Goal: Task Accomplishment & Management: Use online tool/utility

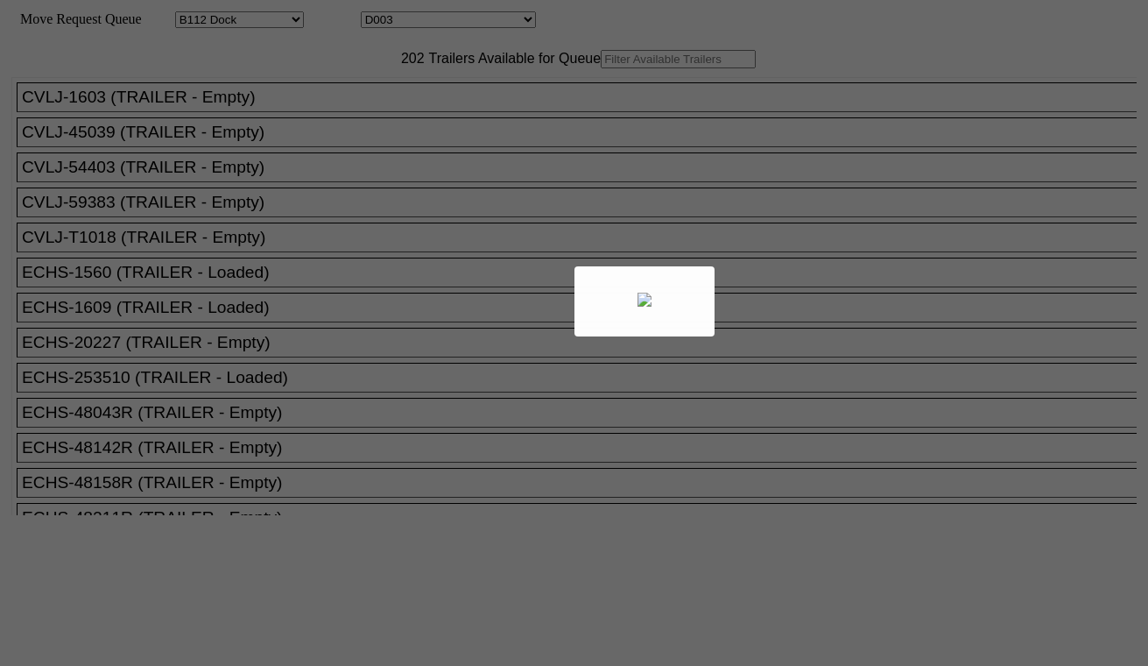
select select "121"
click at [419, 19] on div at bounding box center [574, 333] width 1148 height 666
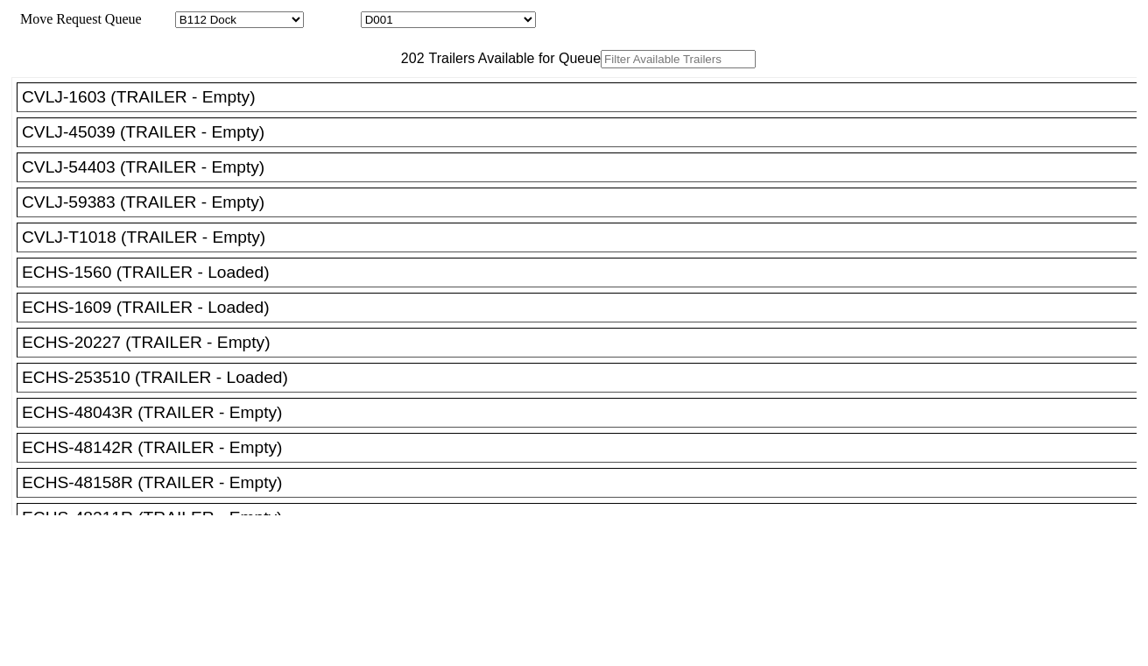
click at [429, 23] on select "D001 D002 D003 D004 D005 D006 D007 D008 D009 D010 D011 D012 D013 D014 D015 D016…" at bounding box center [448, 19] width 175 height 17
select select "3247"
click at [377, 14] on select "D001 D002 D003 D004 D005 D006 D007 D008 D009 D010 D011 D012 D013 D014 D015 D016…" at bounding box center [448, 19] width 175 height 17
click at [601, 68] on input "text" at bounding box center [678, 59] width 155 height 18
paste input "UETU5435902"
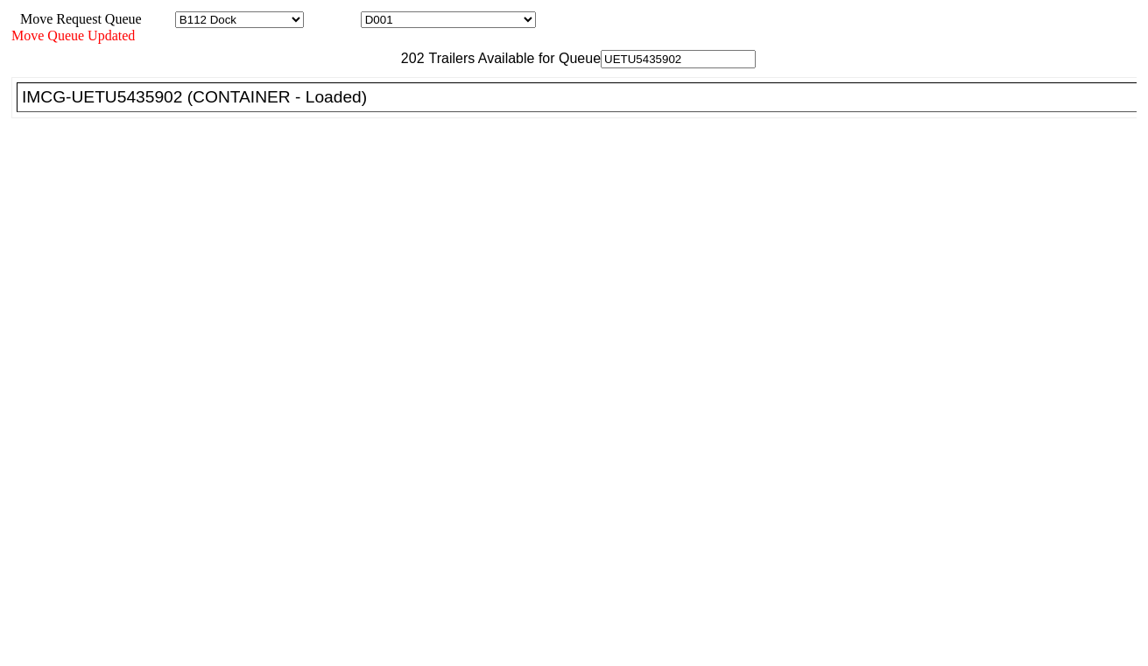
type input "UETU5435902"
click at [359, 107] on div "IMCG-UETU5435902 (CONTAINER - Loaded)" at bounding box center [585, 97] width 1126 height 19
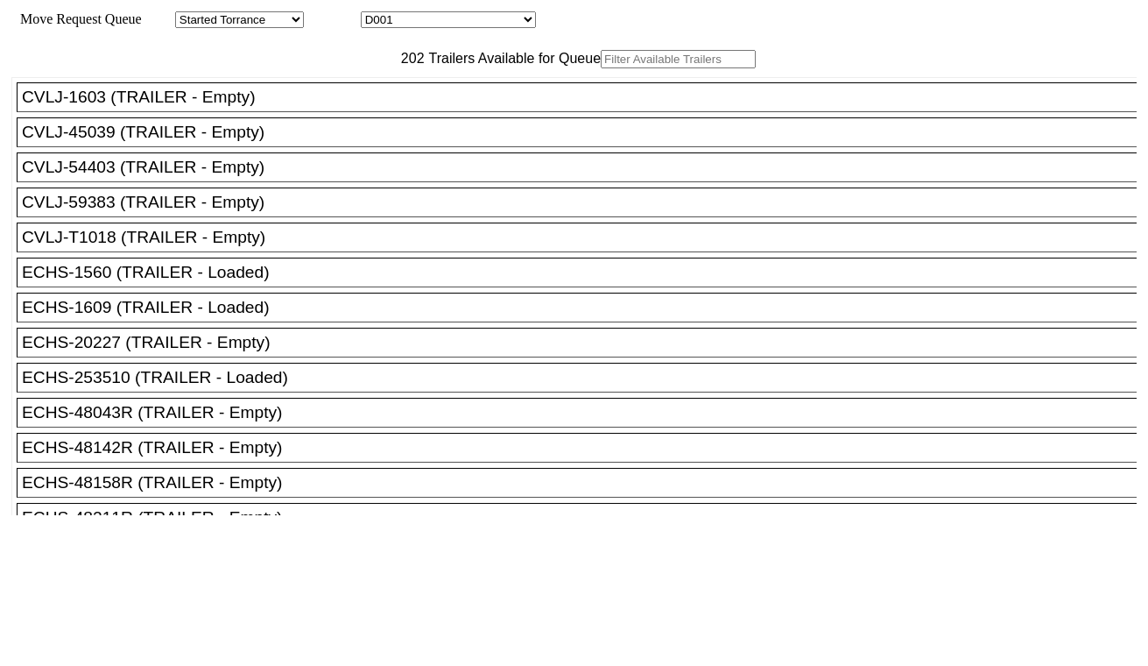
click at [491, 21] on select "D001 D002 D003 D004 D005 D006 D007 D008 D009 D010 D011 D012 D013 D014 D015 D016…" at bounding box center [448, 19] width 175 height 17
select select "3248"
click at [377, 14] on select "D001 D002 D003 D004 D005 D006 D007 D008 D009 D010 D011 D012 D013 D014 D015 D016…" at bounding box center [448, 19] width 175 height 17
click at [601, 68] on input "text" at bounding box center [678, 59] width 155 height 18
paste input "TXGU6822203"
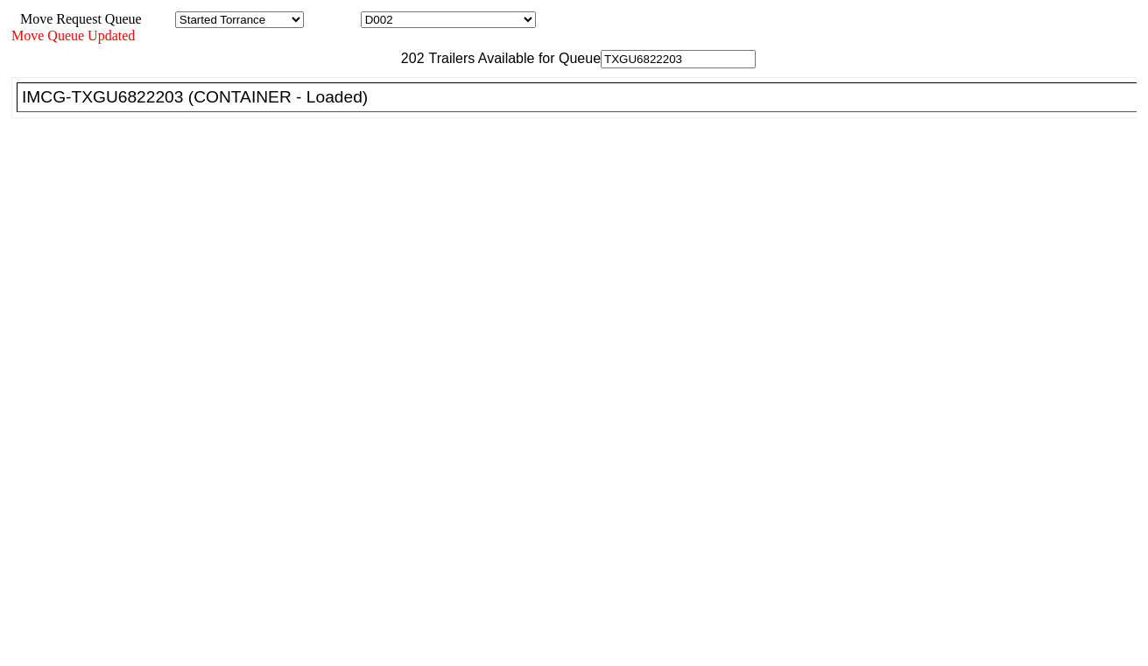
type input "TXGU6822203"
click at [354, 107] on div "IMCG-TXGU6822203 (CONTAINER - Loaded)" at bounding box center [585, 97] width 1126 height 19
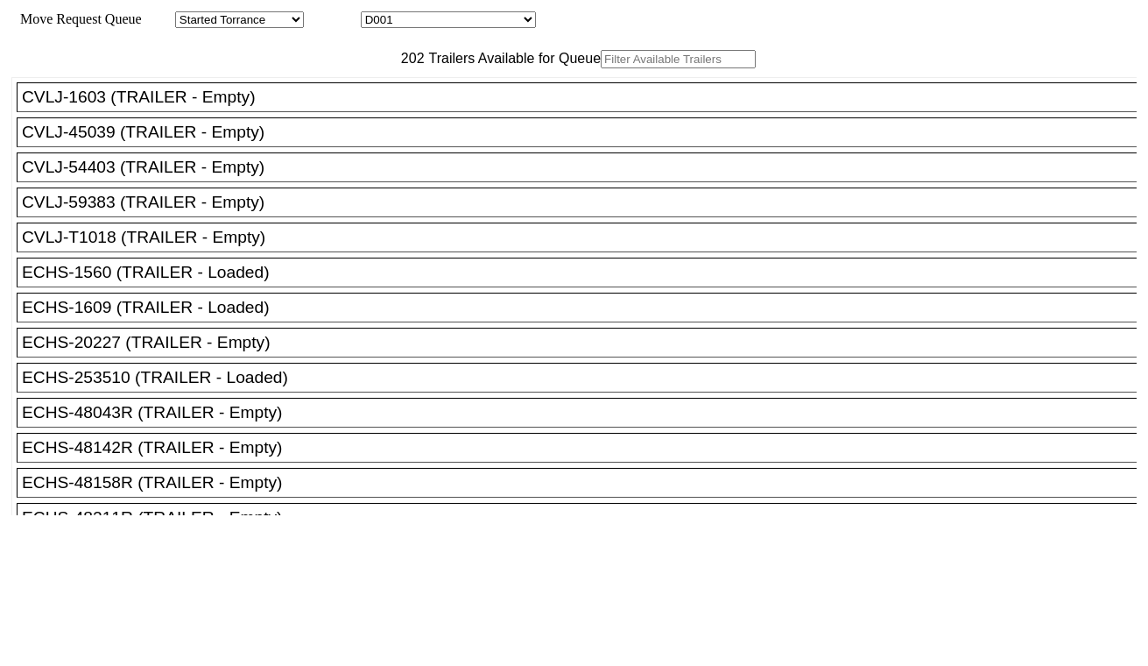
click at [601, 68] on input "text" at bounding box center [678, 59] width 155 height 18
paste input "CMAU9748960"
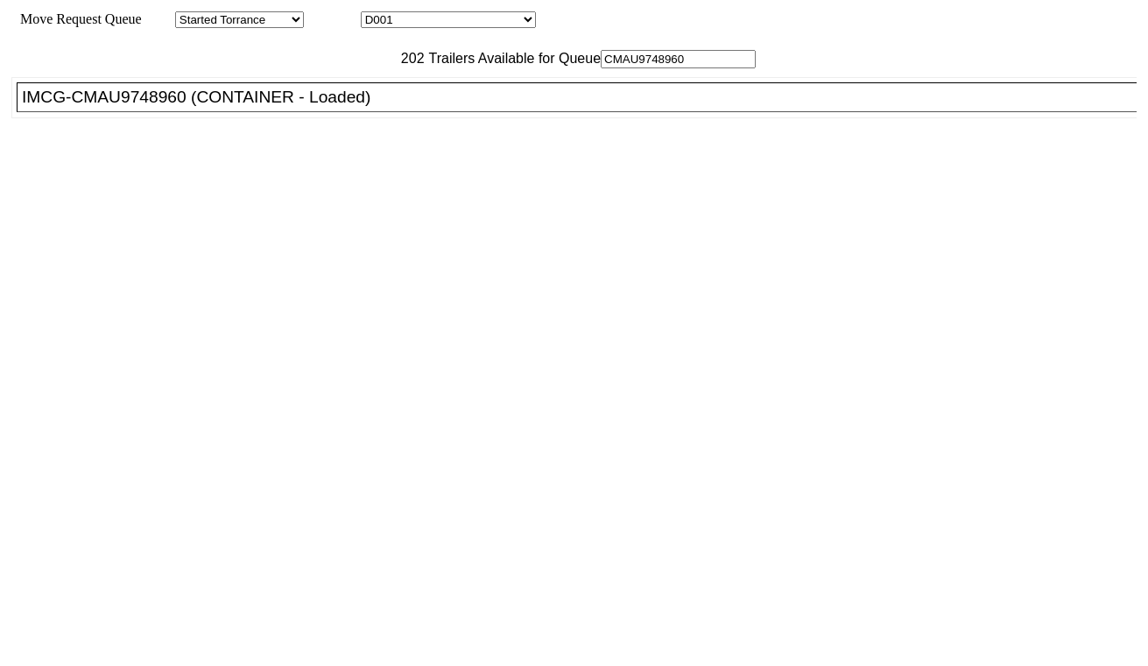
type input "CMAU9748960"
click at [378, 107] on div "IMCG-CMAU9748960 (CONTAINER - Loaded)" at bounding box center [585, 97] width 1126 height 19
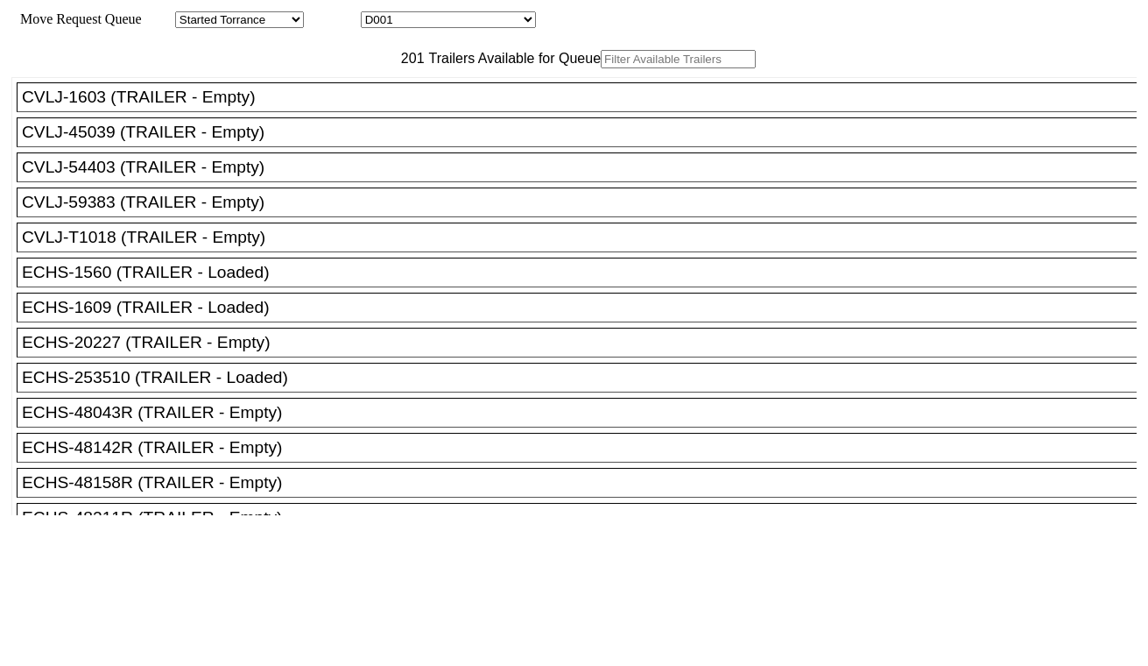
click at [469, 12] on div "Move Request Queue Area Started Torrance Lost Torrance Appt Torrance Bobtail B1…" at bounding box center [574, 19] width 1126 height 17
click at [469, 18] on select "D001 D002 D003 D004 D005 D006 D007 D008 D009 D010 D011 D012 D013 D014 D015 D016…" at bounding box center [448, 19] width 175 height 17
select select "3250"
click at [377, 14] on select "D001 D002 D003 D004 D005 D006 D007 D008 D009 D010 D011 D012 D013 D014 D015 D016…" at bounding box center [448, 19] width 175 height 17
click at [601, 68] on input "text" at bounding box center [678, 59] width 155 height 18
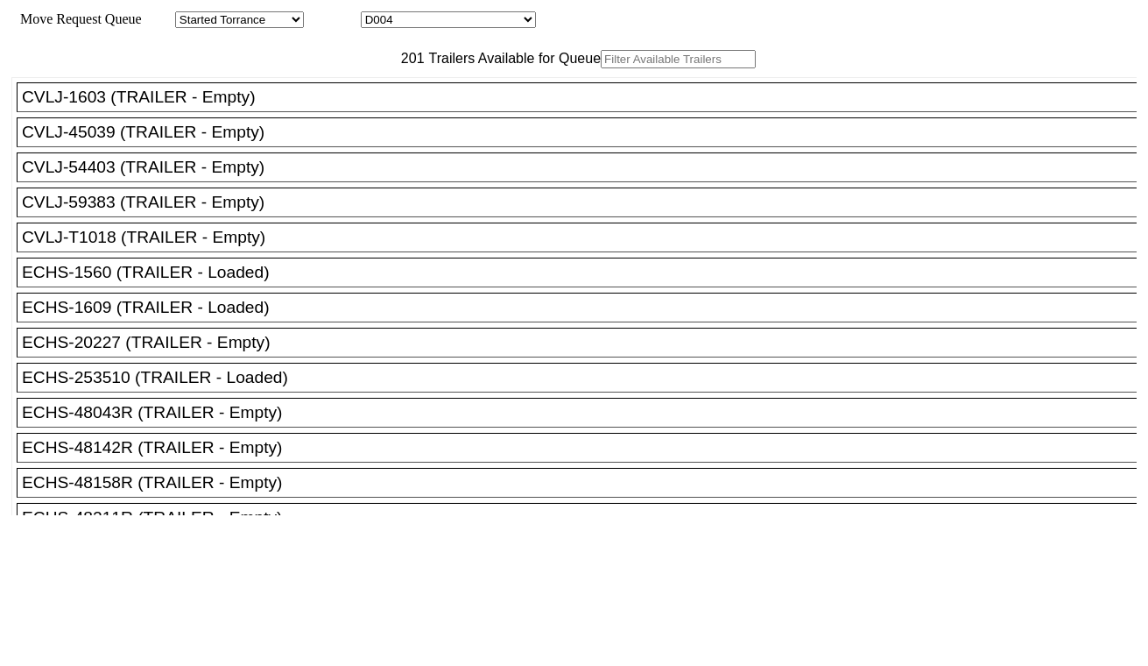
paste input "GAOU6201868"
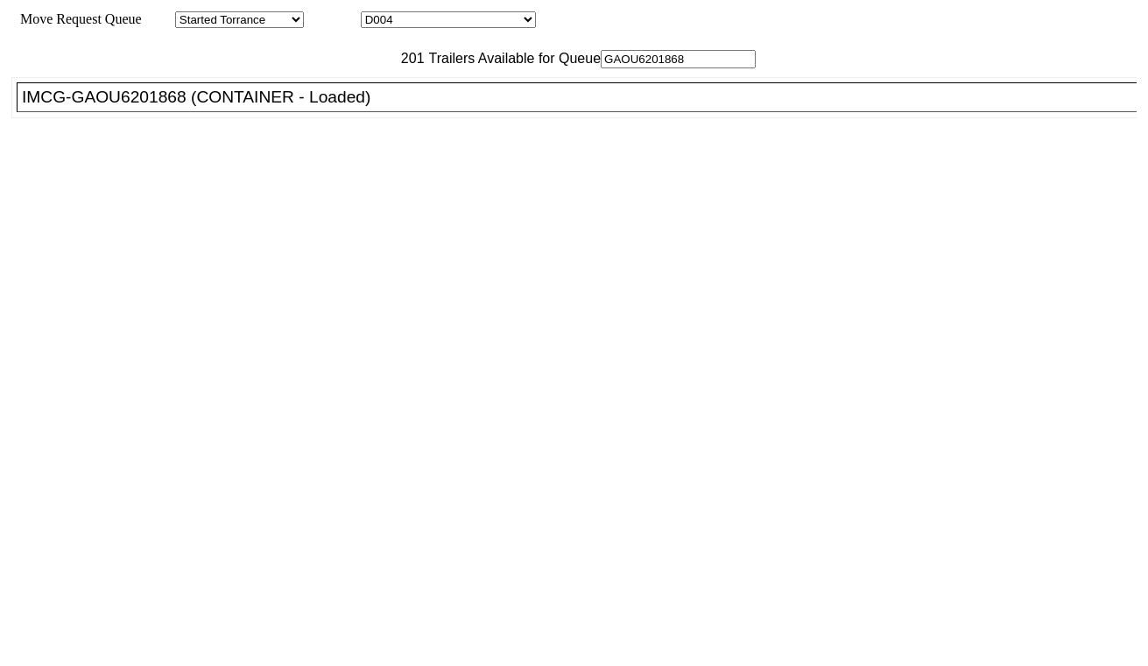
type input "GAOU6201868"
click at [366, 107] on div "IMCG-GAOU6201868 (CONTAINER - Loaded)" at bounding box center [585, 97] width 1126 height 19
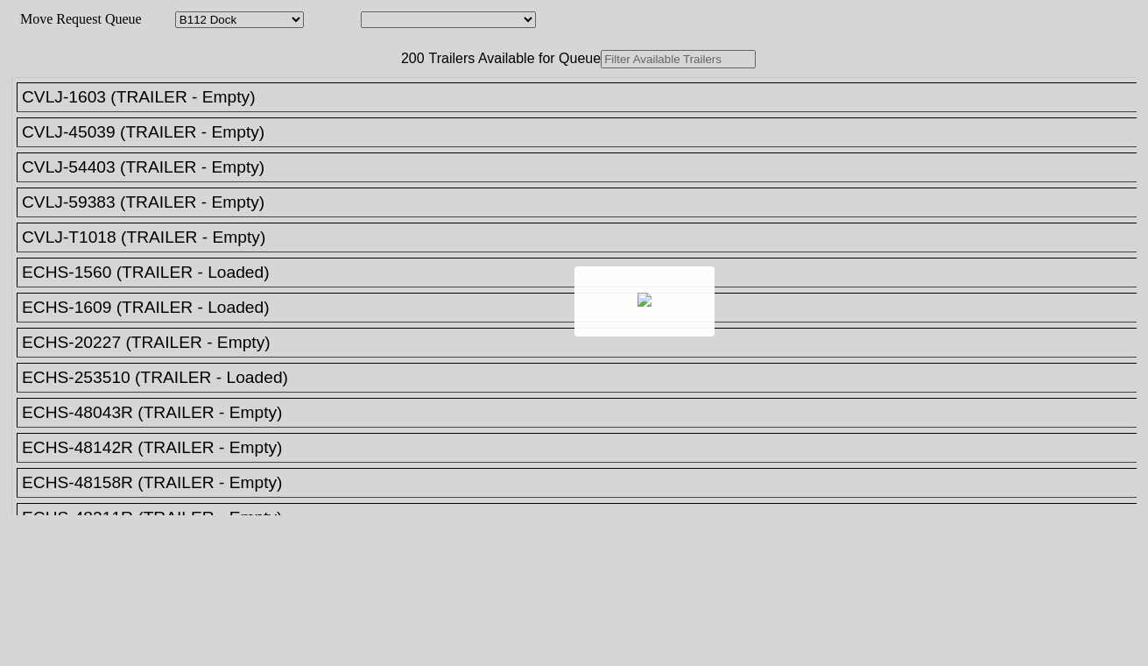
select select "121"
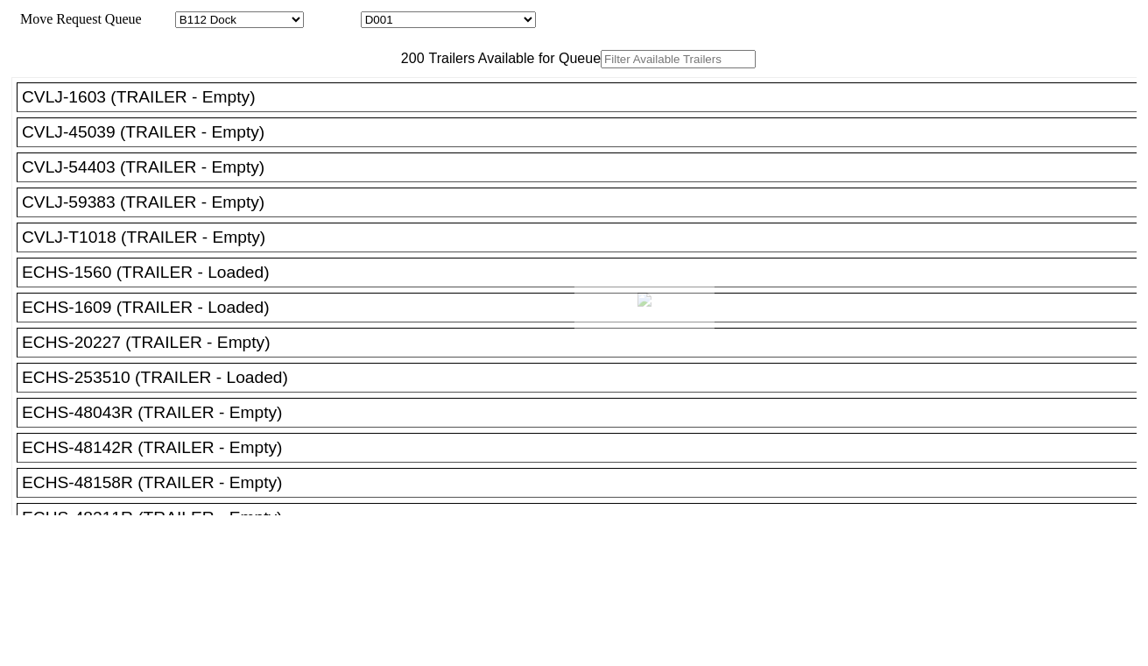
click at [450, 19] on body "Move Request Queue Area Started Torrance Lost Torrance Appt Torrance Bobtail B1…" at bounding box center [574, 295] width 1134 height 577
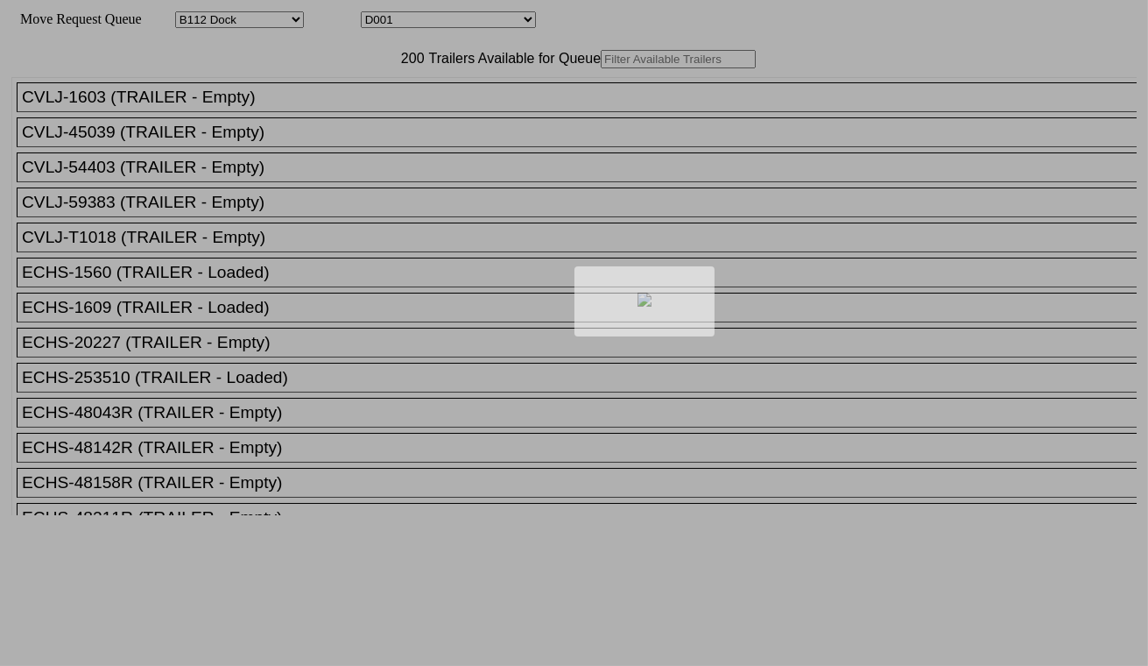
click at [450, 19] on div at bounding box center [574, 333] width 1148 height 666
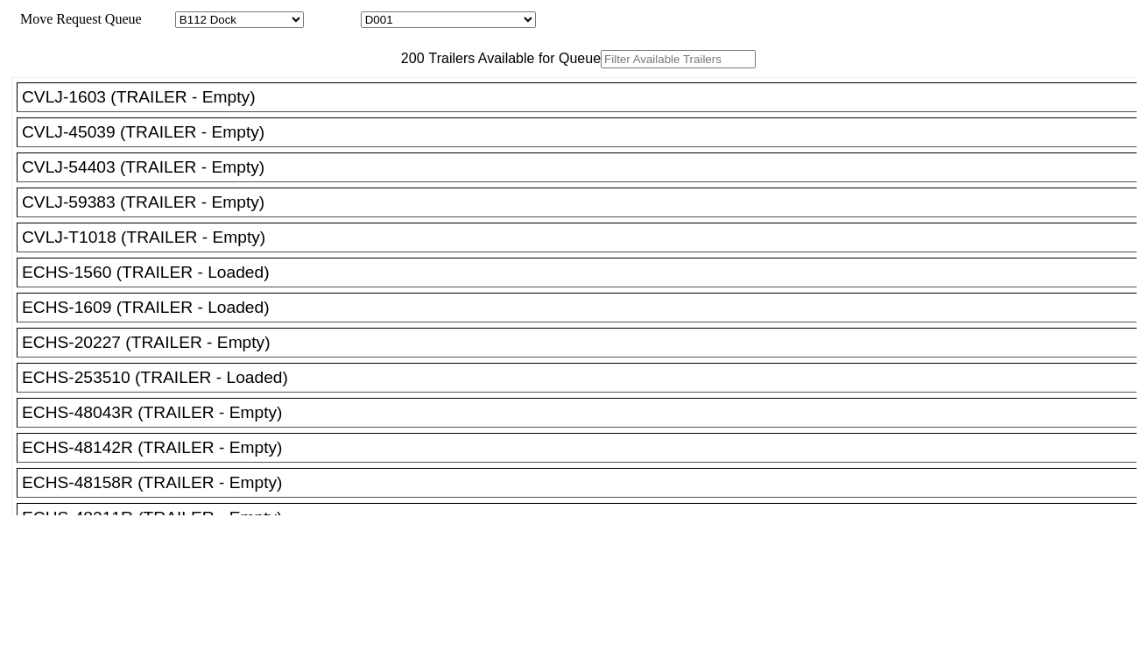
click at [450, 19] on select "D001 D002 D003 D004 D005 D006 D007 D008 D009 D010 D011 D012 D013 D014 D015 D016…" at bounding box center [448, 19] width 175 height 17
select select "3251"
click at [377, 14] on select "D001 D002 D003 D004 D005 D006 D007 D008 D009 D010 D011 D012 D013 D014 D015 D016…" at bounding box center [448, 19] width 175 height 17
click at [601, 68] on input "text" at bounding box center [678, 59] width 155 height 18
paste input "APZU4797273"
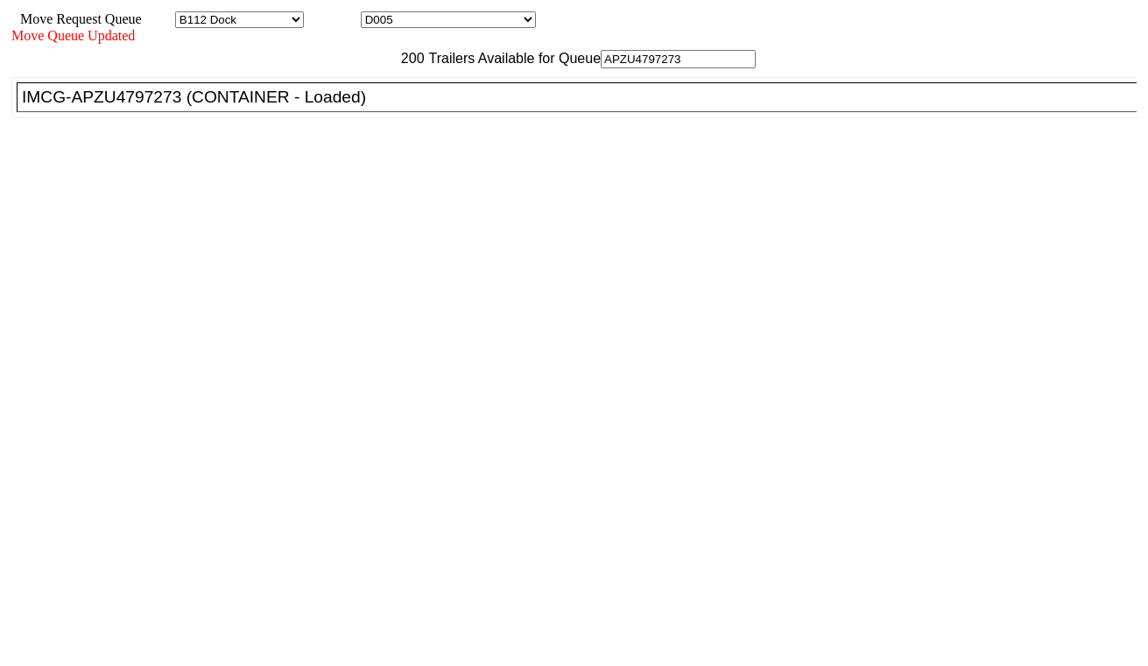
type input "APZU4797273"
click at [362, 107] on div "IMCG-APZU4797273 (CONTAINER - Loaded)" at bounding box center [585, 97] width 1126 height 19
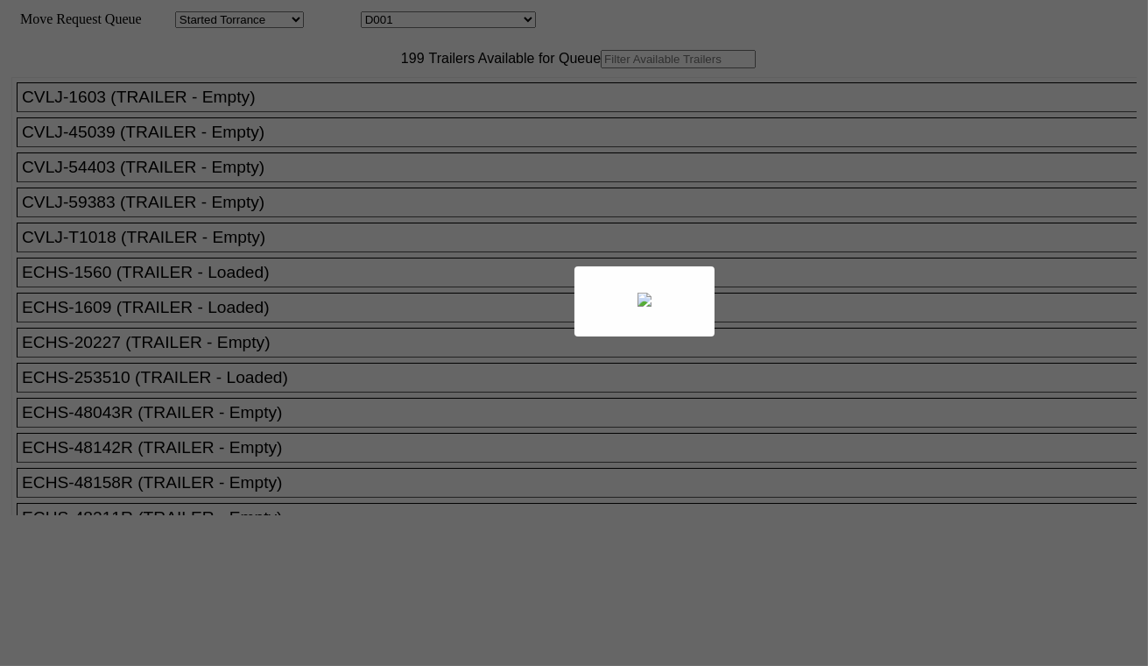
click at [443, 26] on div at bounding box center [574, 333] width 1148 height 666
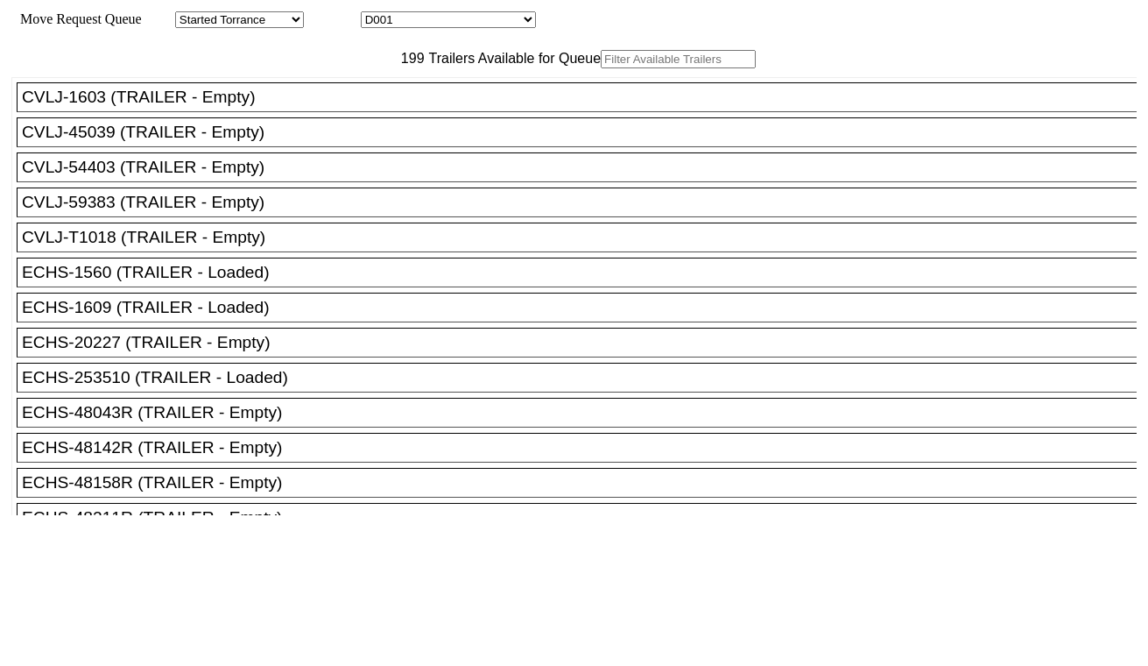
click at [444, 25] on select "D001 D002 D003 D004 D005 D006 D007 D008 D009 D010 D011 D012 D013 D014 D015 D016…" at bounding box center [448, 19] width 175 height 17
select select "3253"
click at [377, 14] on select "D001 D002 D003 D004 D005 D006 D007 D008 D009 D010 D011 D012 D013 D014 D015 D016…" at bounding box center [448, 19] width 175 height 17
click at [601, 68] on input "text" at bounding box center [678, 59] width 155 height 18
paste input "UETU7839652"
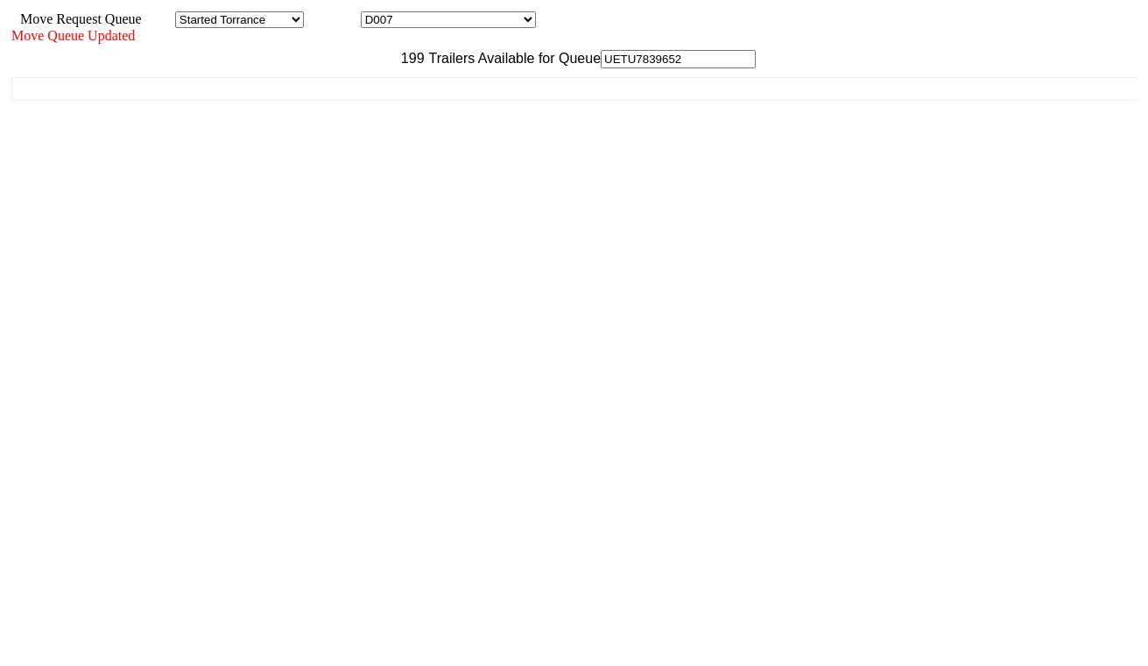
type input "UETU7839652"
click at [364, 142] on div "CVLJ-1603 (TRAILER - Empty) CVLJ-45039 (TRAILER - Empty) CVLJ-54403 (TRAILER - …" at bounding box center [574, 291] width 1126 height 447
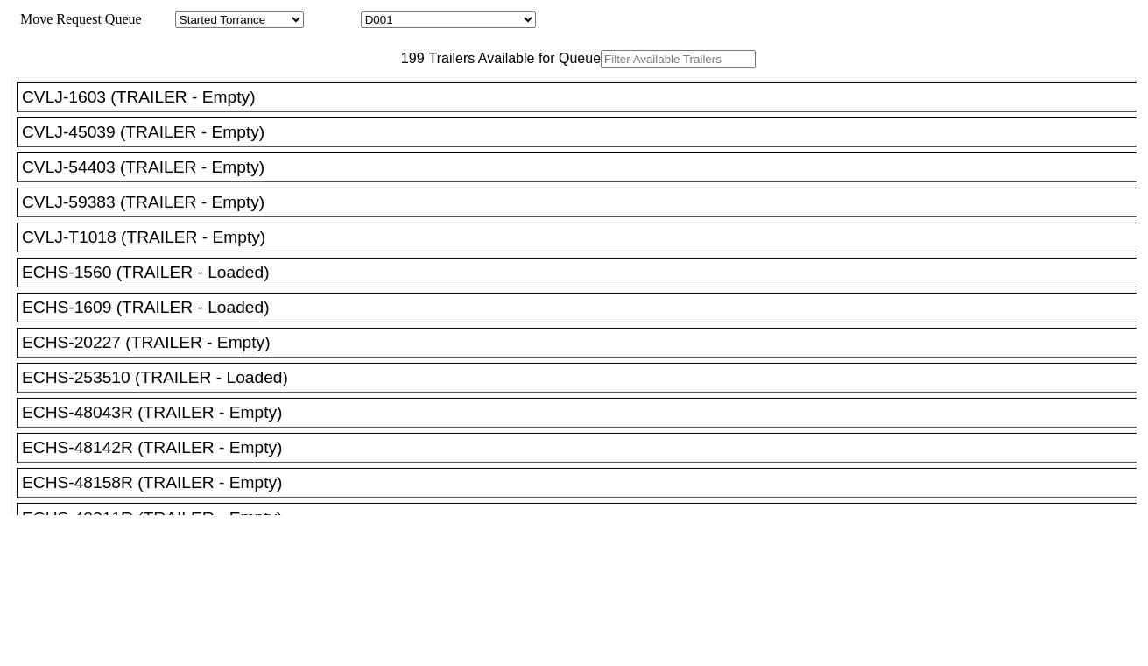
click at [484, 27] on select "D001 D002 D003 D004 D005 D006 D007 D008 D009 D010 D011 D012 D013 D014 D015 D016…" at bounding box center [448, 19] width 175 height 17
select select "3254"
click at [377, 14] on select "D001 D002 D003 D004 D005 D006 D007 D008 D009 D010 D011 D012 D013 D014 D015 D016…" at bounding box center [448, 19] width 175 height 17
click at [601, 68] on input "text" at bounding box center [678, 59] width 155 height 18
paste input "TRHU5467635"
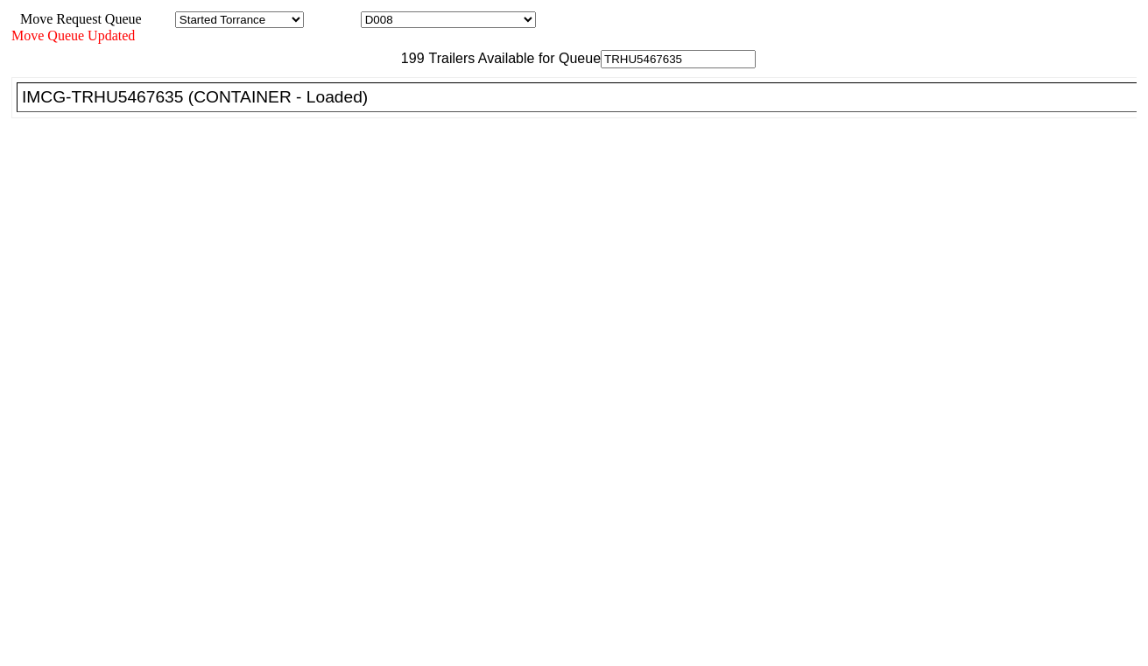
type input "TRHU5467635"
click at [347, 107] on div "IMCG-TRHU5467635 (CONTAINER - Loaded)" at bounding box center [585, 97] width 1126 height 19
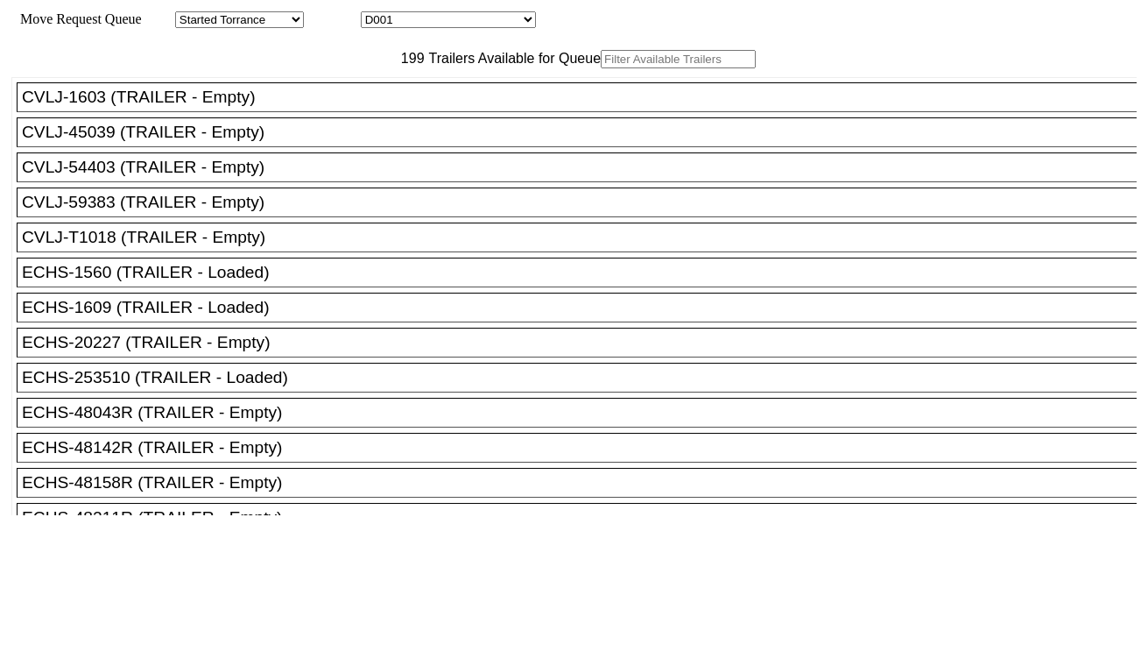
click at [462, 19] on select "D001 D002 D003 D004 D005 D006 D007 D008 D009 D010 D011 D012 D013 D014 D015 D016…" at bounding box center [448, 19] width 175 height 17
select select "3255"
click at [377, 14] on select "D001 D002 D003 D004 D005 D006 D007 D008 D009 D010 D011 D012 D013 D014 D015 D016…" at bounding box center [448, 19] width 175 height 17
click at [601, 68] on input "text" at bounding box center [678, 59] width 155 height 18
paste input "ECMU7195880"
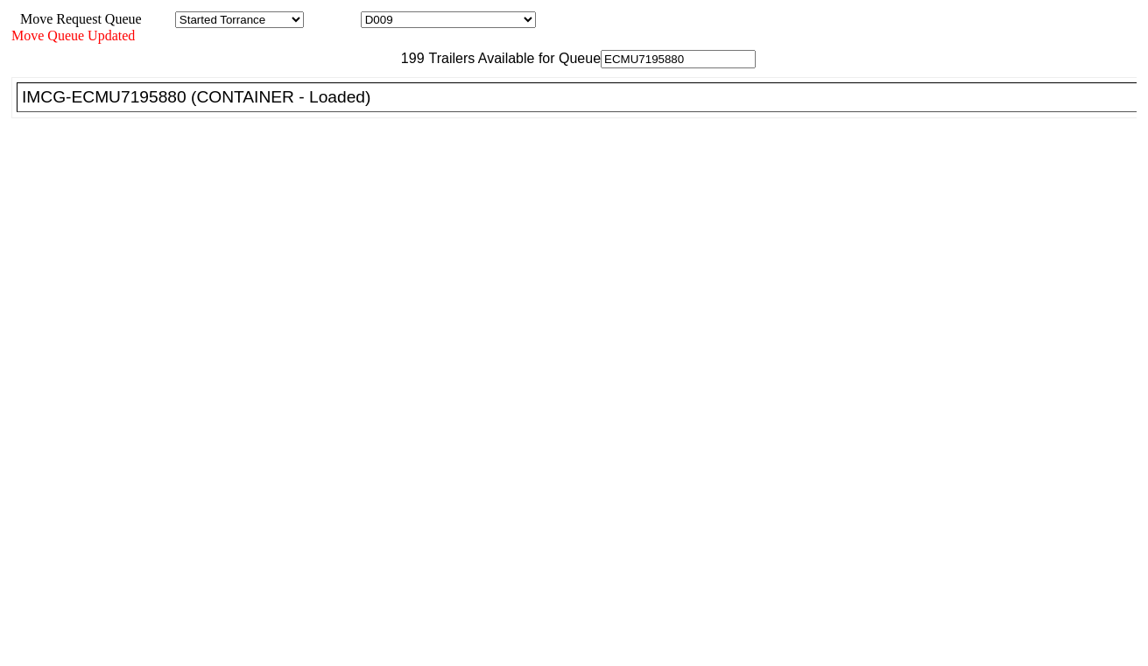
type input "ECMU7195880"
click at [361, 107] on div "IMCG-ECMU7195880 (CONTAINER - Loaded)" at bounding box center [585, 97] width 1126 height 19
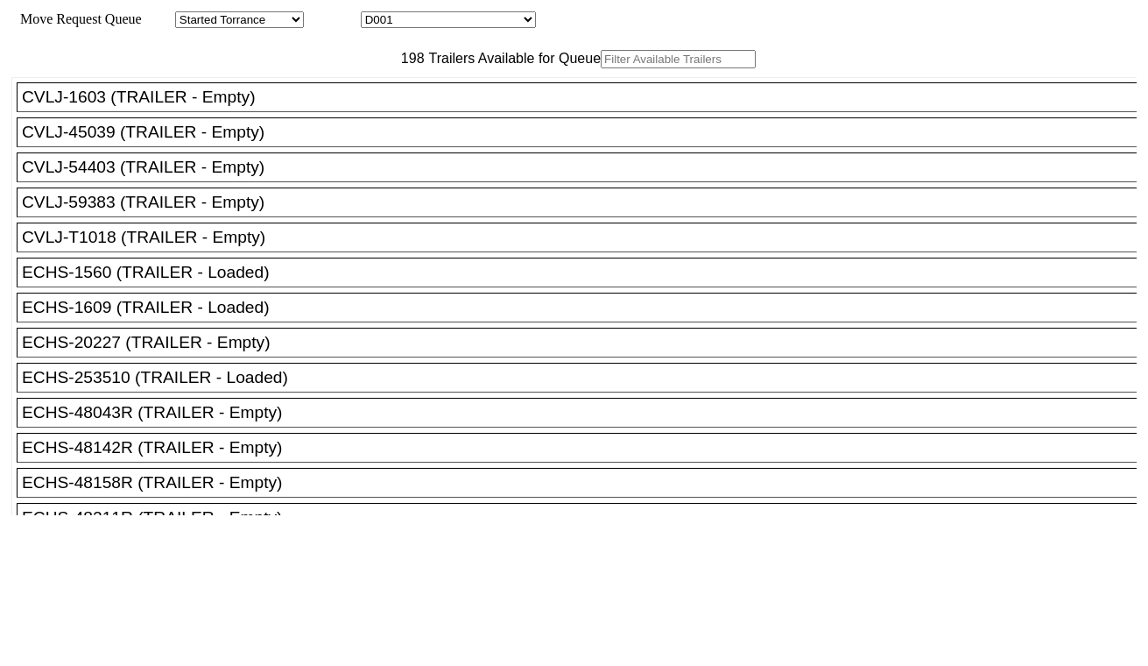
click at [438, 23] on select "D001 D002 D003 D004 D005 D006 D007 D008 D009 D010 D011 D012 D013 D014 D015 D016…" at bounding box center [448, 19] width 175 height 17
select select "3256"
click at [377, 14] on select "D001 D002 D003 D004 D005 D006 D007 D008 D009 D010 D011 D012 D013 D014 D015 D016…" at bounding box center [448, 19] width 175 height 17
click at [601, 68] on input "text" at bounding box center [678, 59] width 155 height 18
paste input "FFAU6509261"
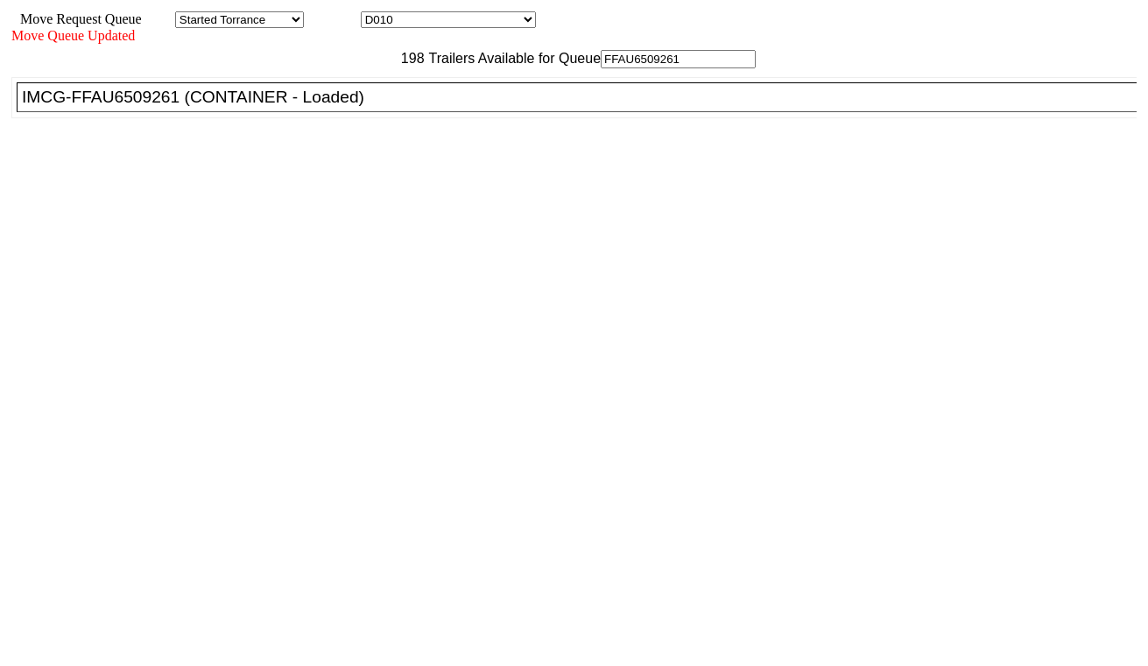
type input "FFAU6509261"
click at [357, 107] on div "IMCG-FFAU6509261 (CONTAINER - Loaded)" at bounding box center [585, 97] width 1126 height 19
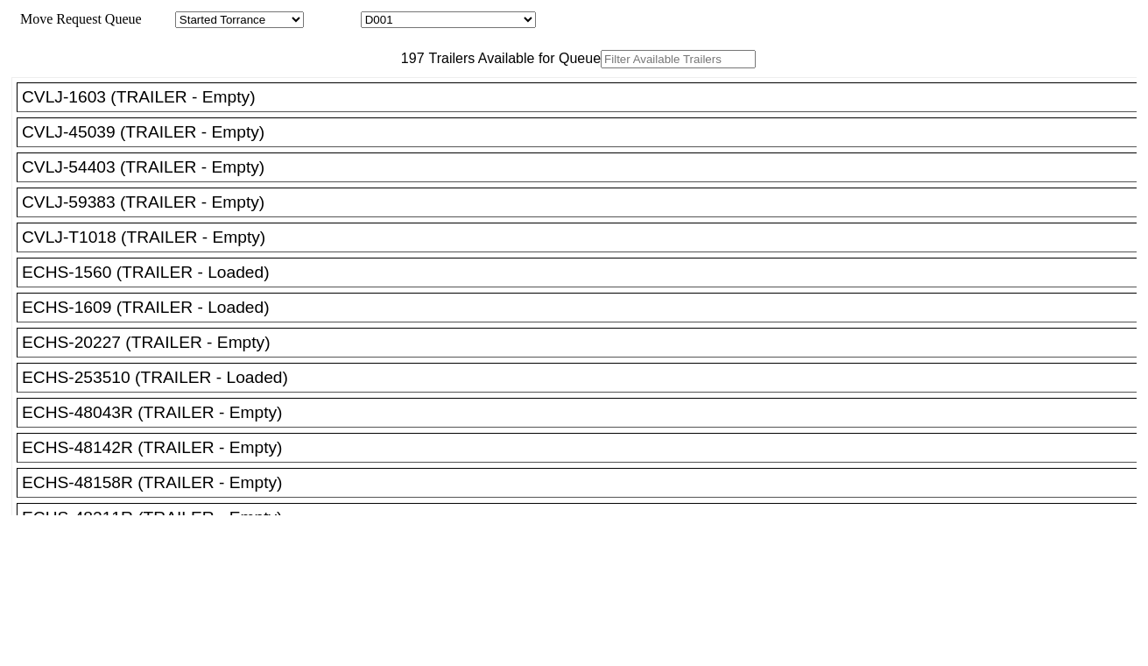
click at [462, 19] on select "D001 D002 D003 D004 D005 D006 D007 D008 D009 D010 D011 D012 D013 D014 D015 D016…" at bounding box center [448, 19] width 175 height 17
select select "3257"
click at [377, 14] on select "D001 D002 D003 D004 D005 D006 D007 D008 D009 D010 D011 D012 D013 D014 D015 D016…" at bounding box center [448, 19] width 175 height 17
click at [601, 68] on input "text" at bounding box center [678, 59] width 155 height 18
paste input "CAIU4851211"
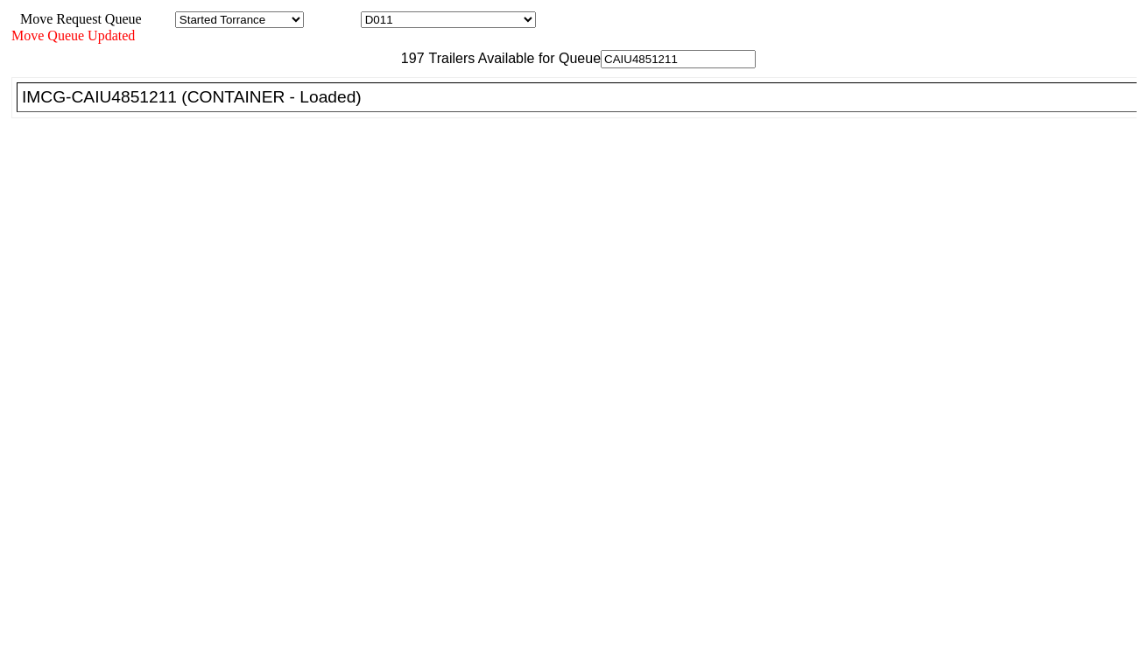
type input "CAIU4851211"
click at [369, 107] on div "IMCG-CAIU4851211 (CONTAINER - Loaded)" at bounding box center [585, 97] width 1126 height 19
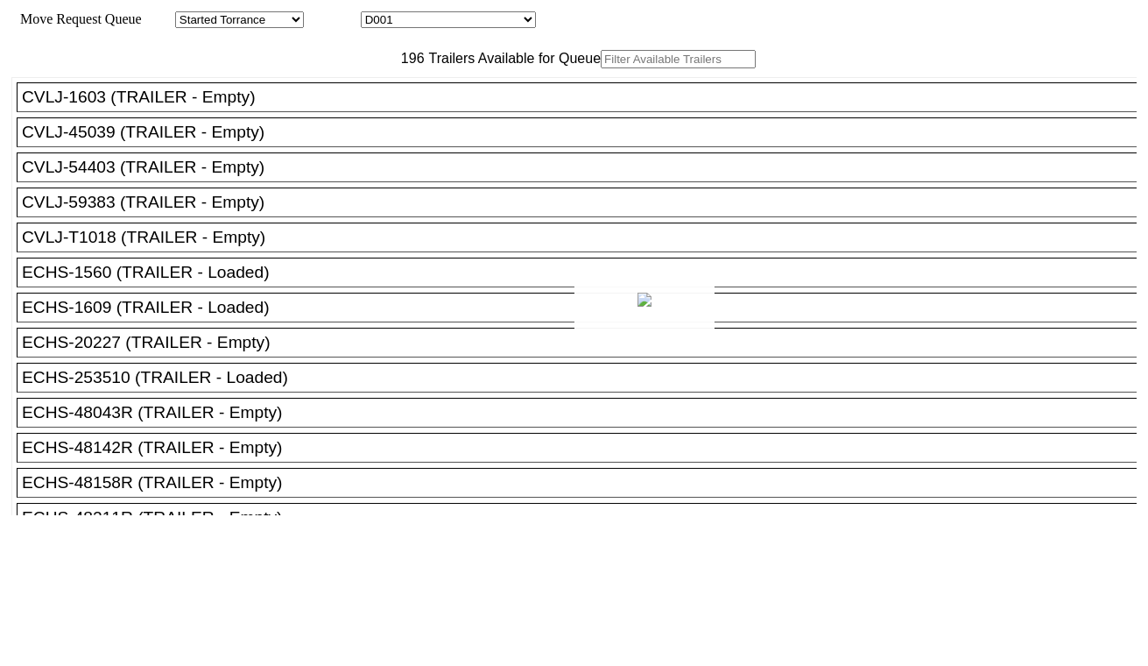
click at [478, 22] on div at bounding box center [574, 333] width 1148 height 666
click at [478, 22] on select "D001 D002 D003 D004 D005 D006 D007 D008 D009 D010 D011 D012 D013 D014 D015 D016…" at bounding box center [448, 19] width 175 height 17
select select "3258"
click at [377, 14] on select "D001 D002 D003 D004 D005 D006 D007 D008 D009 D010 D011 D012 D013 D014 D015 D016…" at bounding box center [448, 19] width 175 height 17
click at [601, 68] on input "text" at bounding box center [678, 59] width 155 height 18
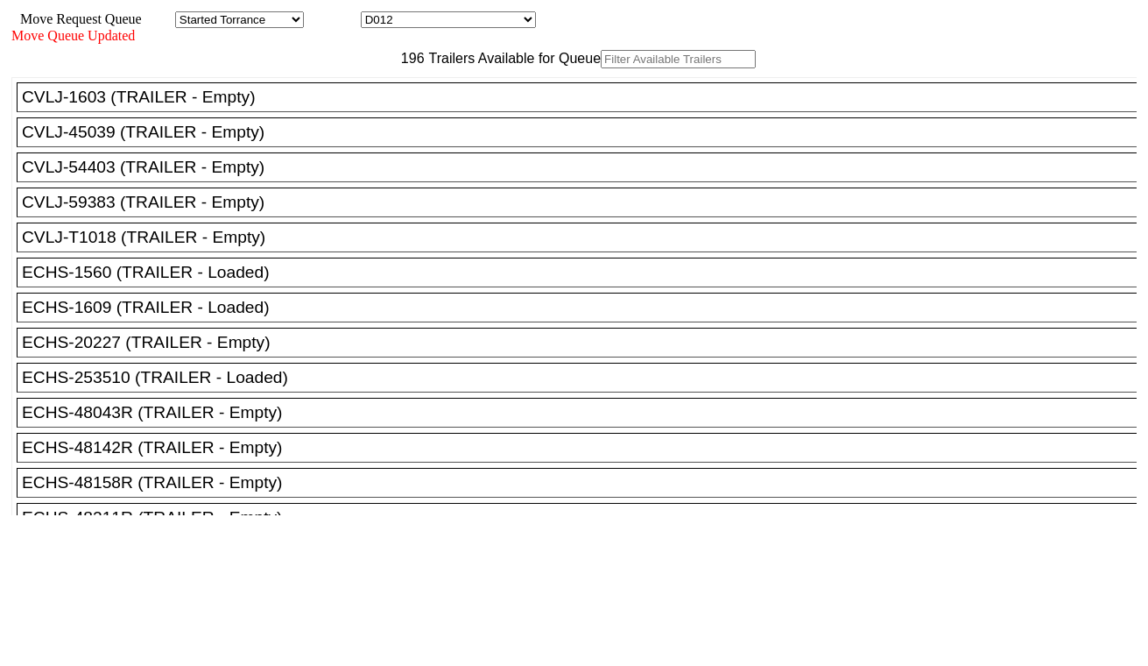
paste input "TLLU4564469"
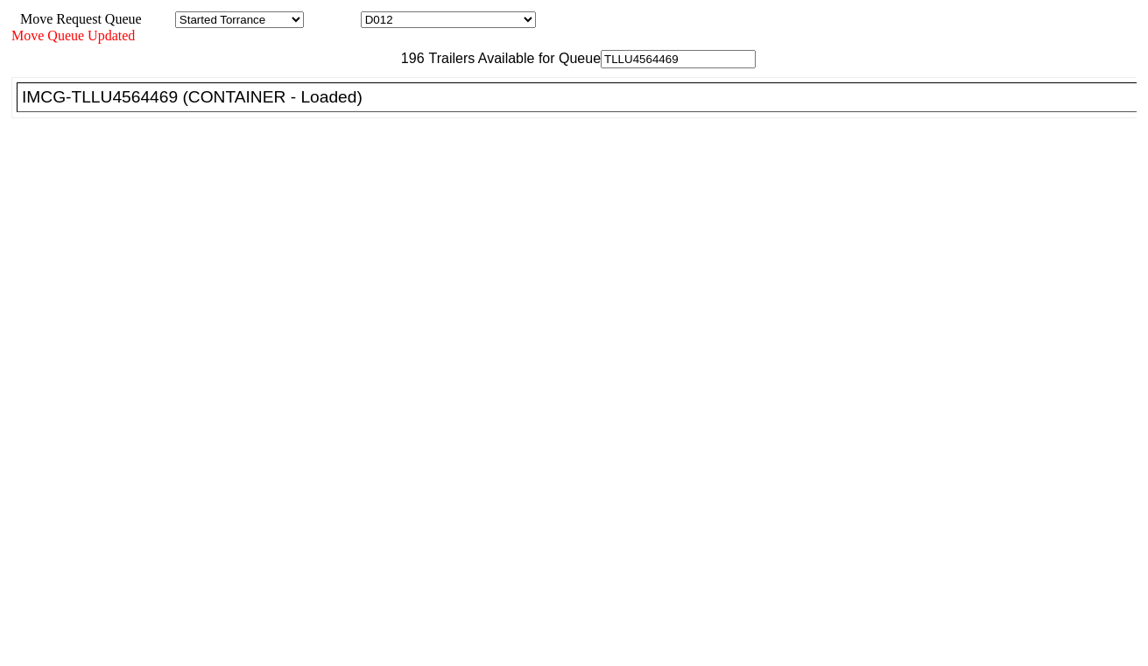
type input "TLLU4564469"
click at [364, 107] on div "IMCG-TLLU4564469 (CONTAINER - Loaded)" at bounding box center [585, 97] width 1126 height 19
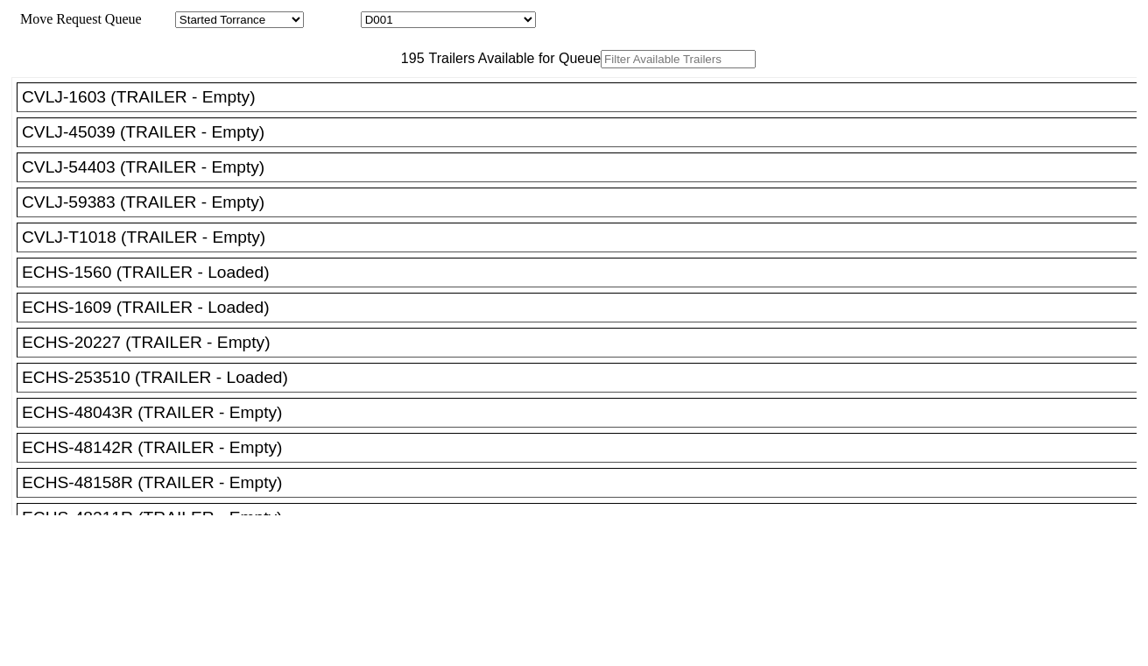
click at [503, 23] on select "D001 D002 D003 D004 D005 D006 D007 D008 D009 D010 D011 D012 D013 D014 D015 D016…" at bounding box center [448, 19] width 175 height 17
select select "3259"
click at [377, 14] on select "D001 D002 D003 D004 D005 D006 D007 D008 D009 D010 D011 D012 D013 D014 D015 D016…" at bounding box center [448, 19] width 175 height 17
drag, startPoint x: 363, startPoint y: 96, endPoint x: 349, endPoint y: 94, distance: 14.3
click at [601, 68] on input "text" at bounding box center [678, 59] width 155 height 18
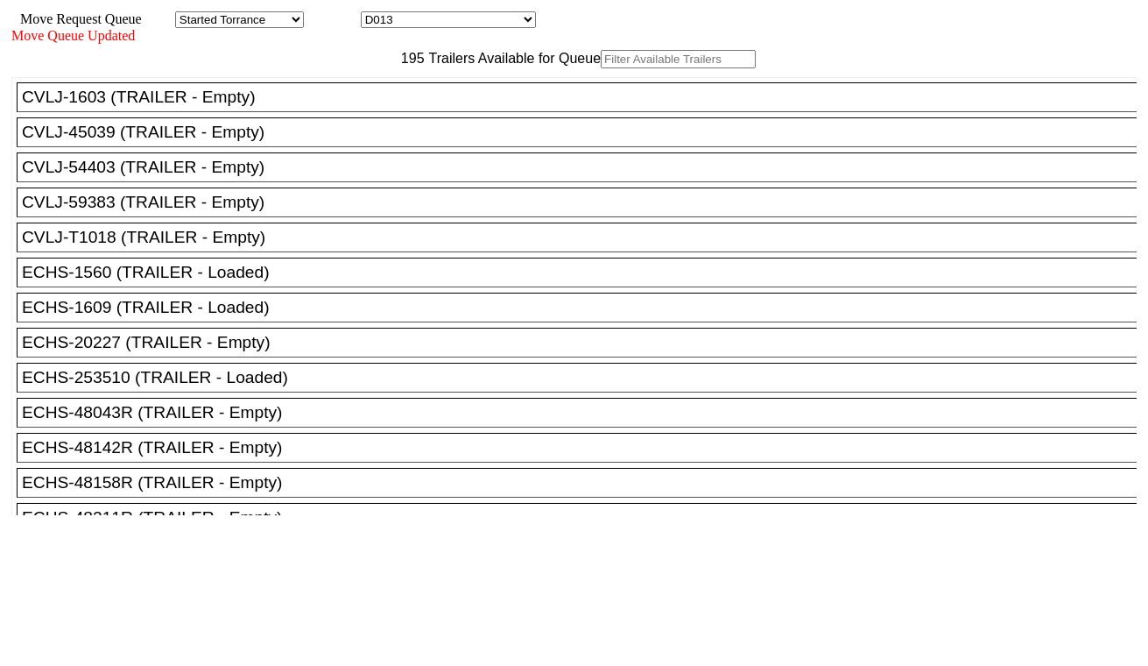
paste input "MRSU8125818"
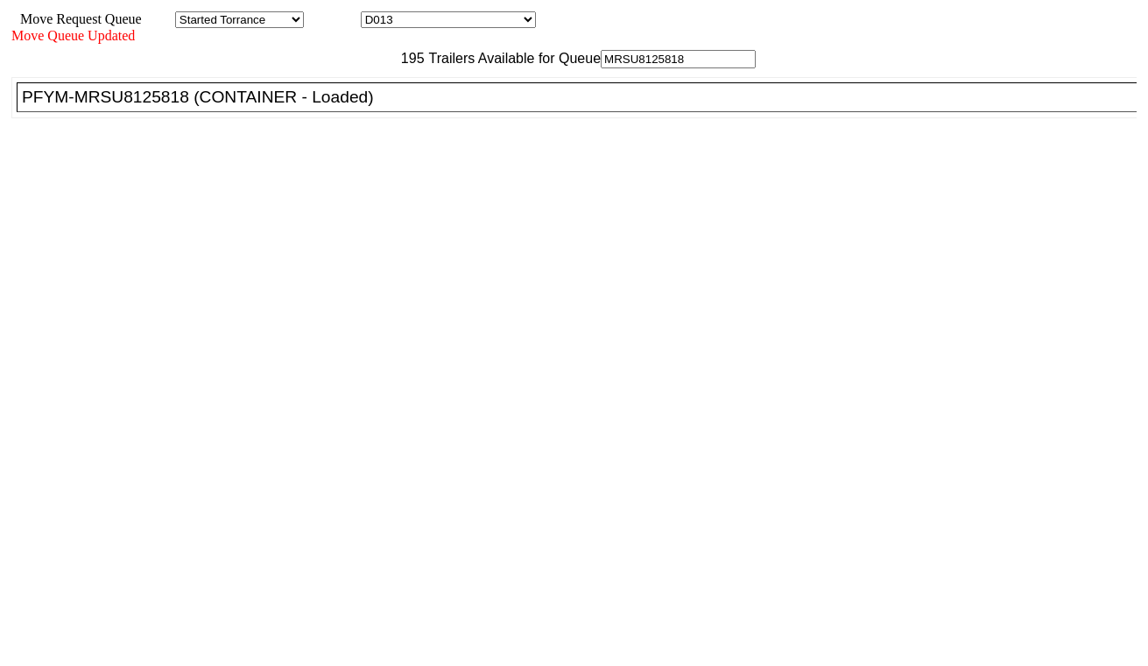
type input "MRSU8125818"
click at [337, 107] on div "PFYM-MRSU8125818 (CONTAINER - Loaded)" at bounding box center [585, 97] width 1126 height 19
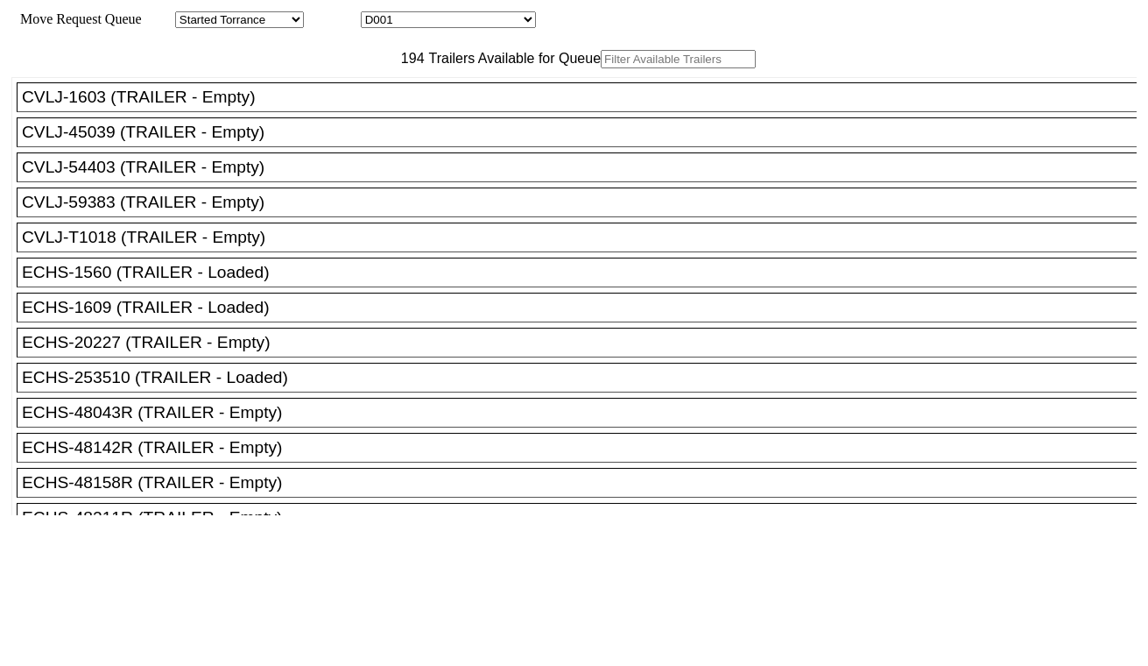
click at [423, 21] on select "D001 D002 D003 D004 D005 D006 D007 D008 D009 D010 D011 D012 D013 D014 D015 D016…" at bounding box center [448, 19] width 175 height 17
select select "3260"
click at [377, 14] on select "D001 D002 D003 D004 D005 D006 D007 D008 D009 D010 D011 D012 D013 D014 D015 D016…" at bounding box center [448, 19] width 175 height 17
click at [601, 68] on input "text" at bounding box center [678, 59] width 155 height 18
paste input "MRKU6220475"
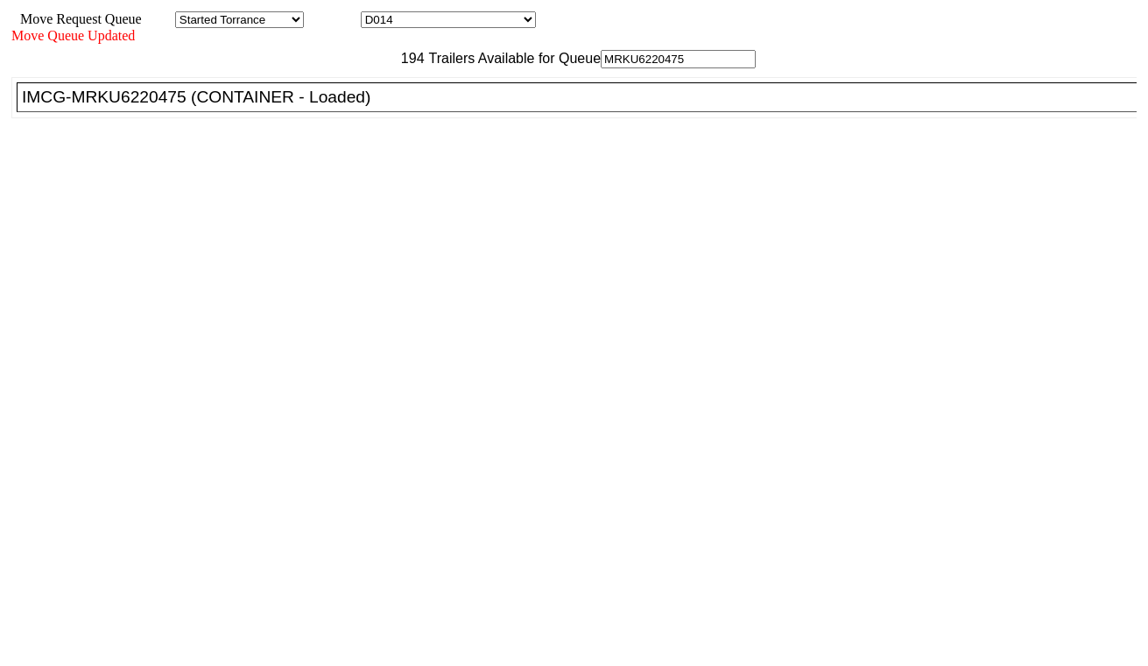
type input "MRKU6220475"
click at [364, 107] on div "IMCG-MRKU6220475 (CONTAINER - Loaded)" at bounding box center [585, 97] width 1126 height 19
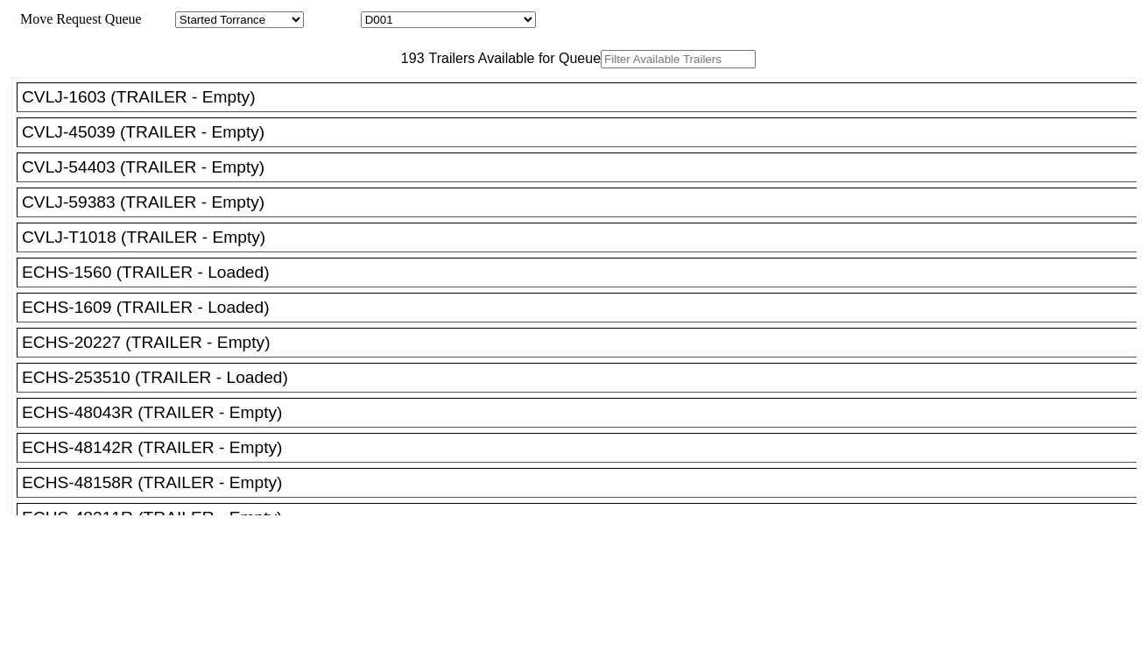
click at [465, 18] on select "D001 D002 D003 D004 D005 D006 D007 D008 D009 D010 D011 D012 D013 D014 D015 D016…" at bounding box center [448, 19] width 175 height 17
click at [377, 14] on select "D001 D002 D003 D004 D005 D006 D007 D008 D009 D010 D011 D012 D013 D014 D015 D016…" at bounding box center [448, 19] width 175 height 17
click at [431, 21] on select "D001 D002 D003 D004 D005 D006 D007 D008 D009 D010 D011 D012 D013 D014 D015 D016…" at bounding box center [448, 19] width 175 height 17
select select "3261"
click at [377, 14] on select "D001 D002 D003 D004 D005 D006 D007 D008 D009 D010 D011 D012 D013 D014 D015 D016…" at bounding box center [448, 19] width 175 height 17
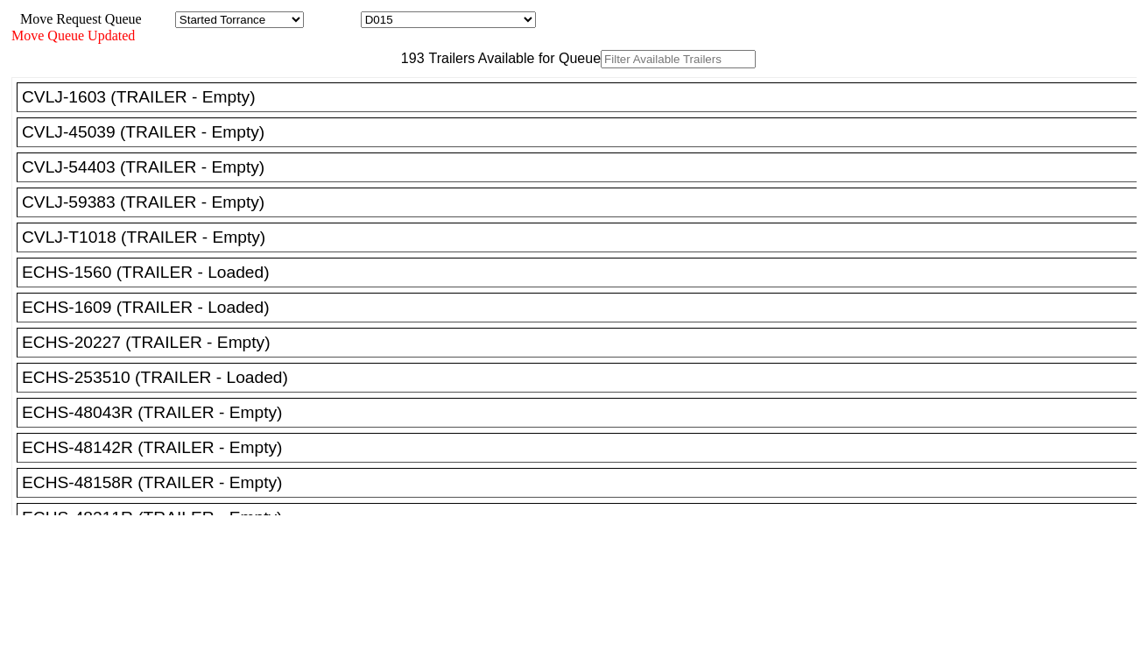
click at [601, 68] on input "text" at bounding box center [678, 59] width 155 height 18
paste input "MRSU8421770"
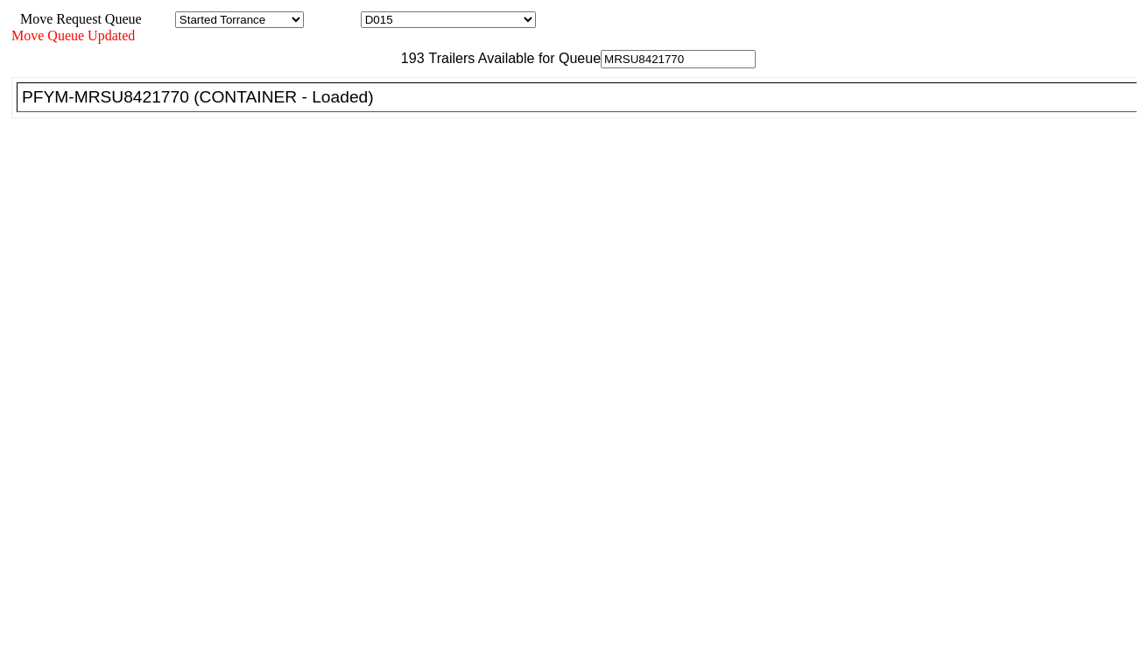
type input "MRSU8421770"
click at [357, 107] on div "PFYM-MRSU8421770 (CONTAINER - Loaded)" at bounding box center [585, 97] width 1126 height 19
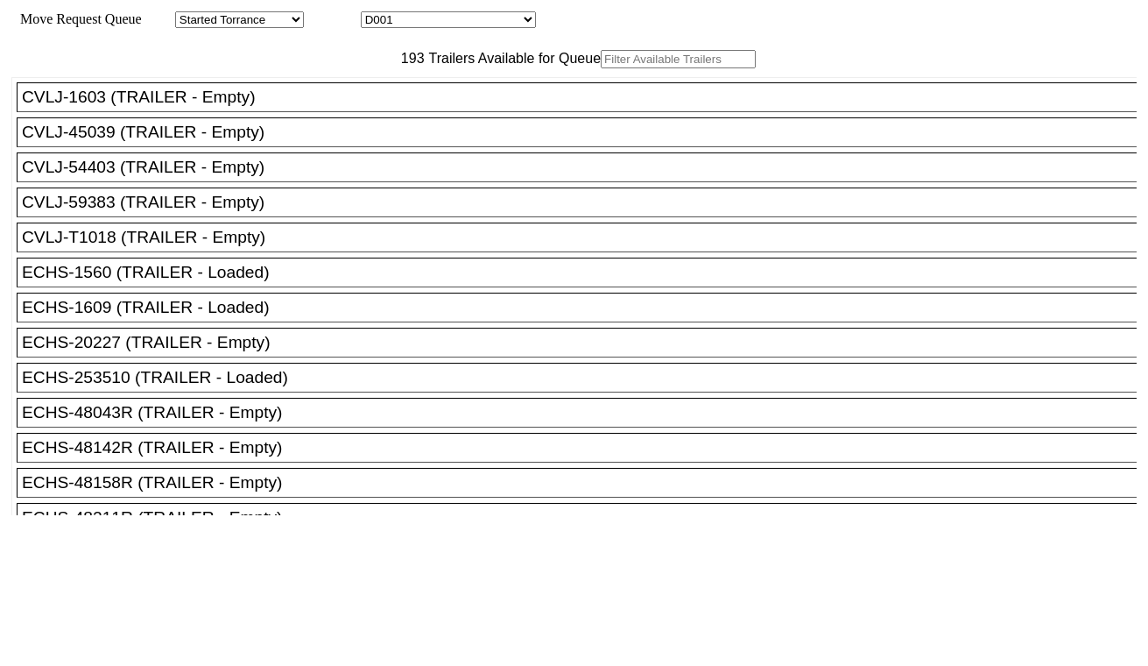
click at [419, 18] on select "D001 D002 D003 D004 D005 D006 D007 D008 D009 D010 D011 D012 D013 D014 D015 D016…" at bounding box center [448, 19] width 175 height 17
select select "3261"
click at [377, 14] on select "D001 D002 D003 D004 D005 D006 D007 D008 D009 D010 D011 D012 D013 D014 D015 D016…" at bounding box center [448, 19] width 175 height 17
click at [601, 68] on input "text" at bounding box center [678, 59] width 155 height 18
paste input "MRSU8421770"
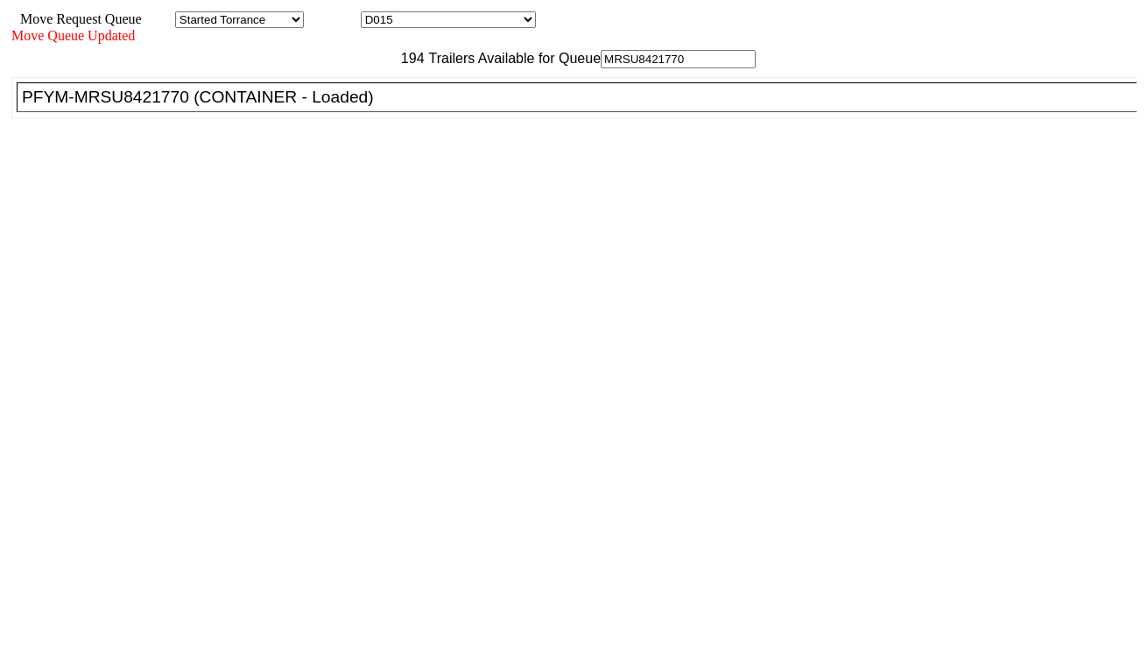
type input "MRSU8421770"
click at [356, 112] on li "PFYM-MRSU8421770 (CONTAINER - Loaded)" at bounding box center [585, 97] width 1136 height 30
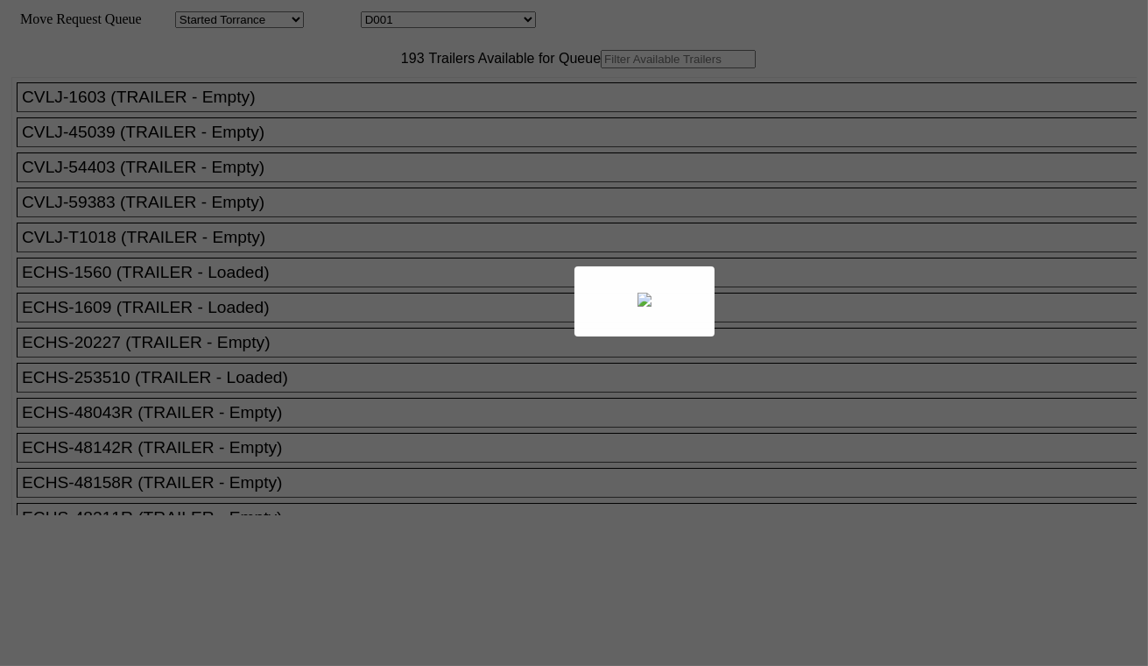
click at [500, 22] on div at bounding box center [574, 333] width 1148 height 666
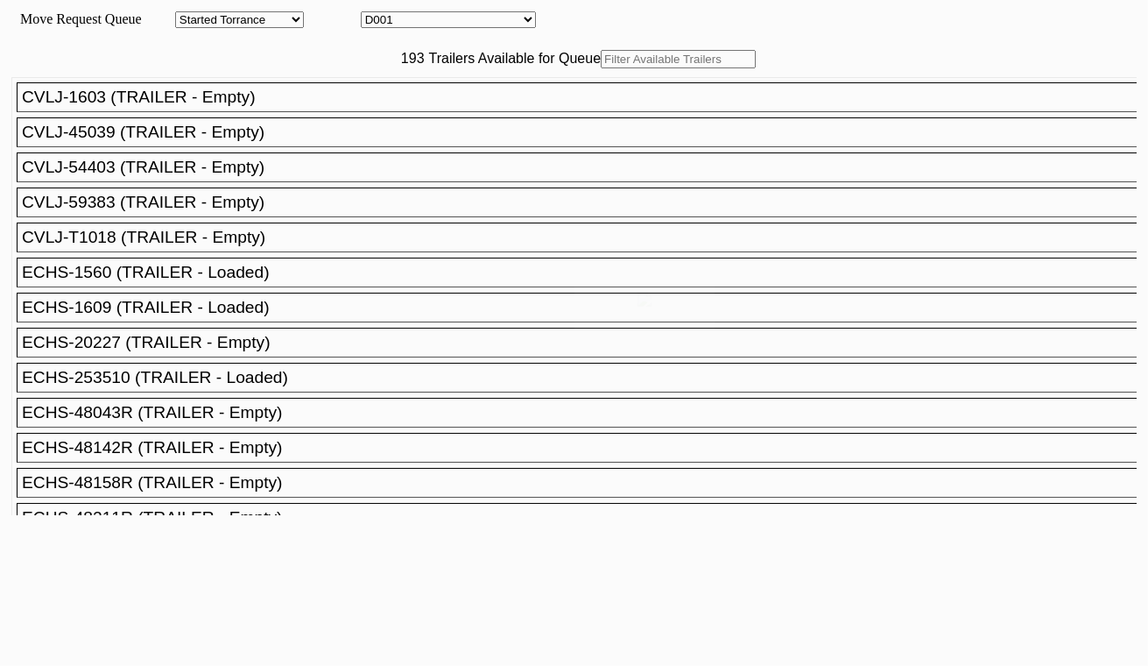
click at [506, 27] on select "D001 D002 D003 D004 D005 D006 D007 D008 D009 D010 D011 D012 D013 D014 D015 D016…" at bounding box center [448, 19] width 175 height 17
select select "3262"
click at [377, 14] on select "D001 D002 D003 D004 D005 D006 D007 D008 D009 D010 D011 D012 D013 D014 D015 D016…" at bounding box center [448, 19] width 175 height 17
click at [601, 68] on input "text" at bounding box center [678, 59] width 155 height 18
paste input "TGBU6123461"
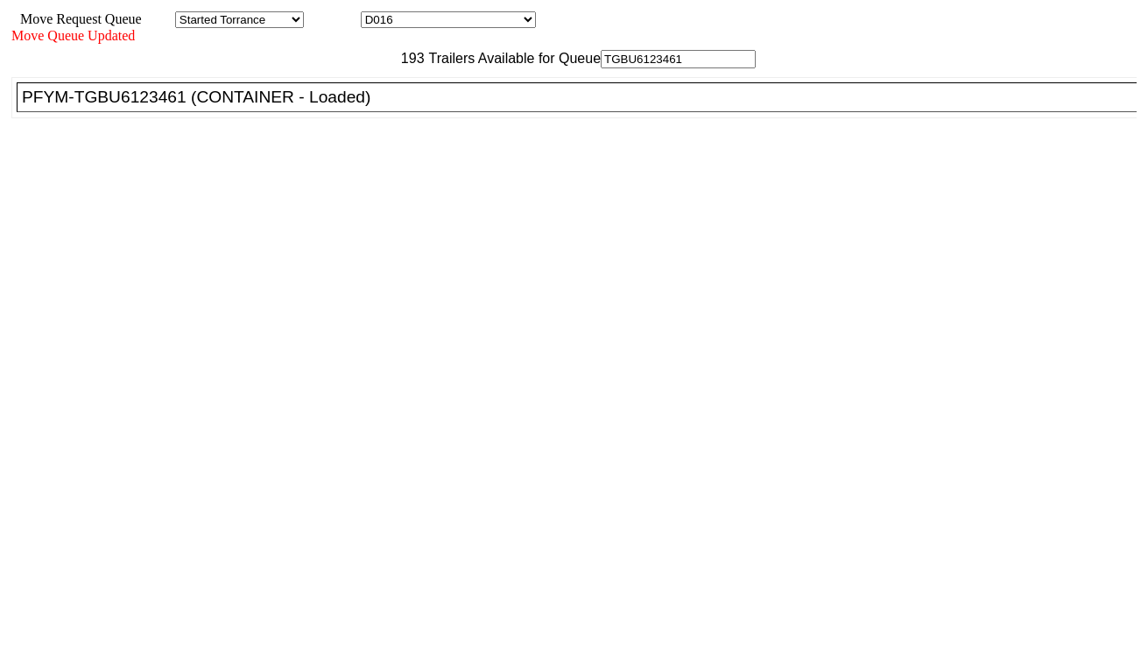
type input "TGBU6123461"
click at [364, 107] on div "PFYM-TGBU6123461 (CONTAINER - Loaded)" at bounding box center [585, 97] width 1126 height 19
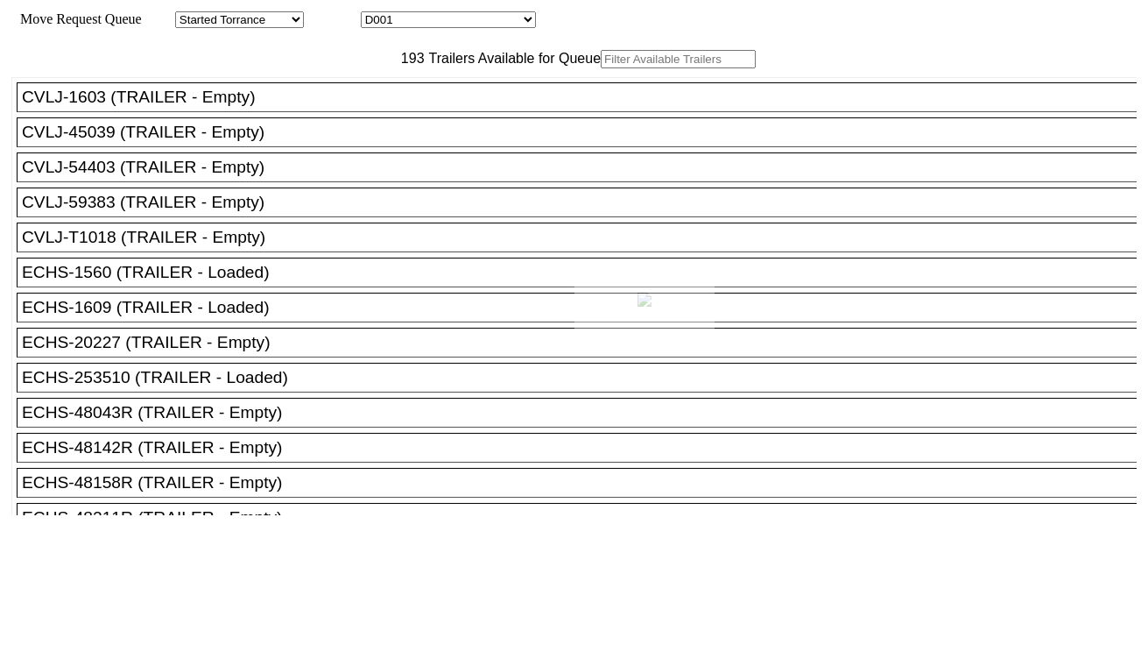
click at [414, 11] on div at bounding box center [574, 333] width 1148 height 666
click at [422, 24] on select "D001 D002 D003 D004 D005 D006 D007 D008 D009 D010 D011 D012 D013 D014 D015 D016…" at bounding box center [448, 19] width 175 height 17
select select "3263"
click at [377, 14] on select "D001 D002 D003 D004 D005 D006 D007 D008 D009 D010 D011 D012 D013 D014 D015 D016…" at bounding box center [448, 19] width 175 height 17
click at [601, 68] on input "text" at bounding box center [678, 59] width 155 height 18
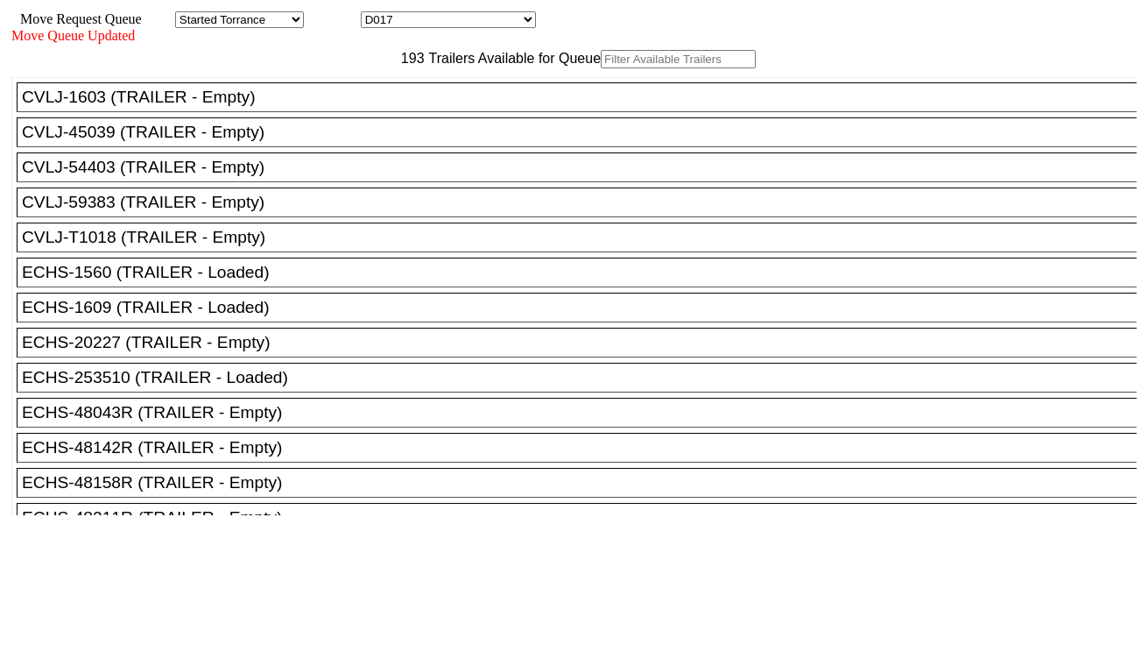
paste input "MRSU8132289"
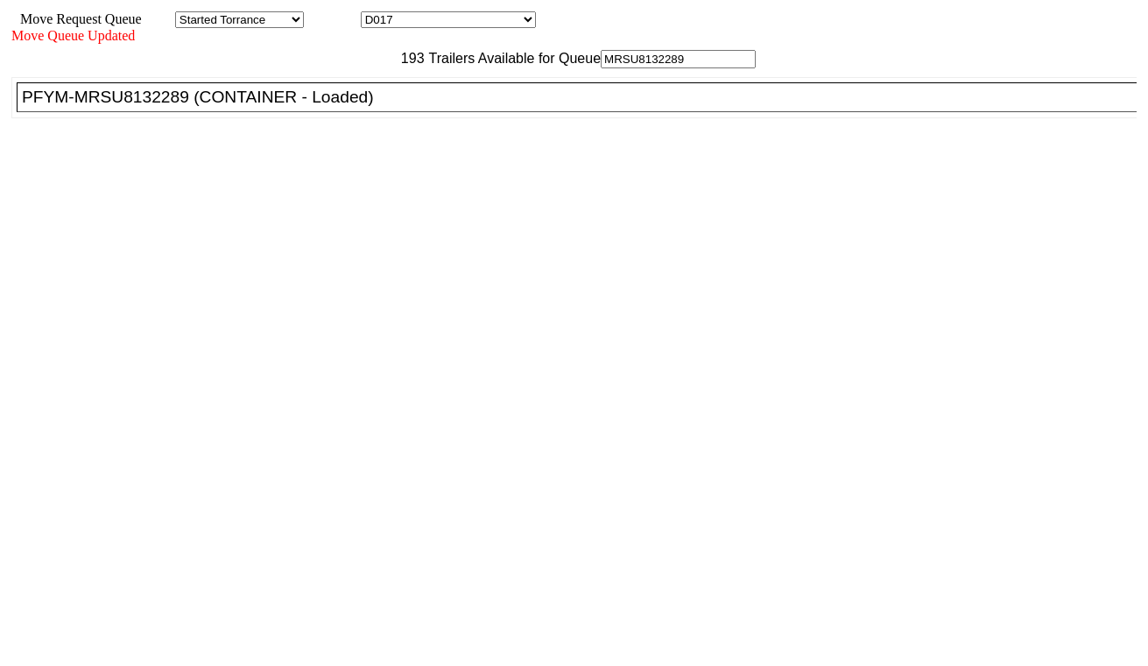
type input "MRSU8132289"
click at [344, 107] on div "PFYM-MRSU8132289 (CONTAINER - Loaded)" at bounding box center [585, 97] width 1126 height 19
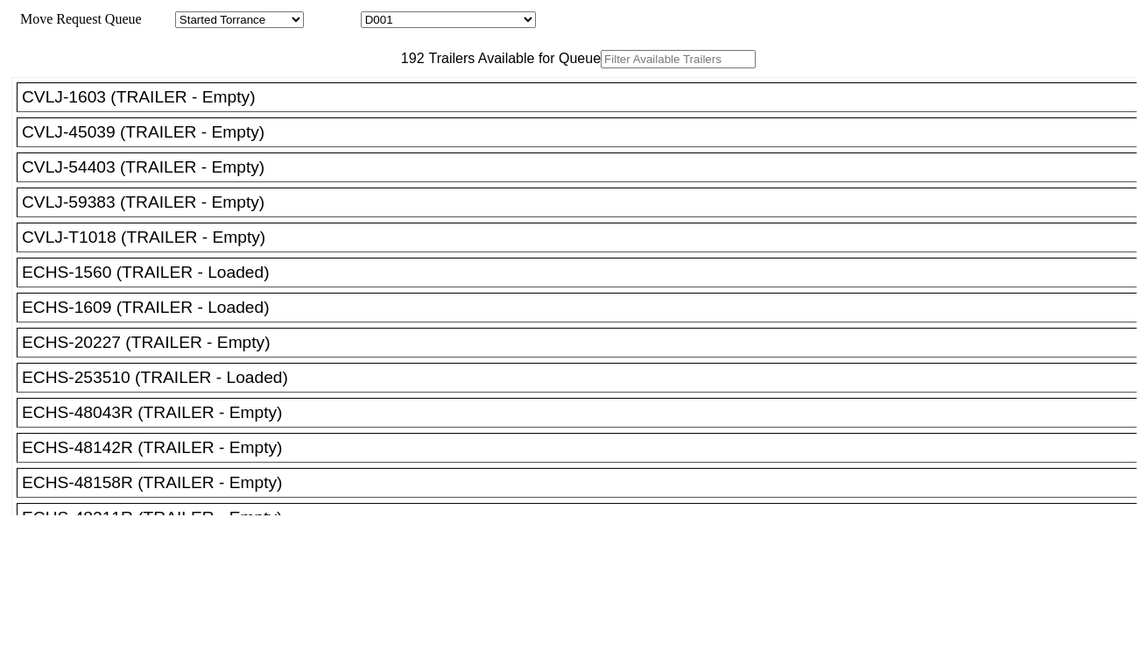
click at [454, 25] on select "D001 D002 D003 D004 D005 D006 D007 D008 D009 D010 D011 D012 D013 D014 D015 D016…" at bounding box center [448, 19] width 175 height 17
select select "3264"
click at [377, 14] on select "D001 D002 D003 D004 D005 D006 D007 D008 D009 D010 D011 D012 D013 D014 D015 D016…" at bounding box center [448, 19] width 175 height 17
click at [601, 68] on input "text" at bounding box center [678, 59] width 155 height 18
paste input "FFAU7467427"
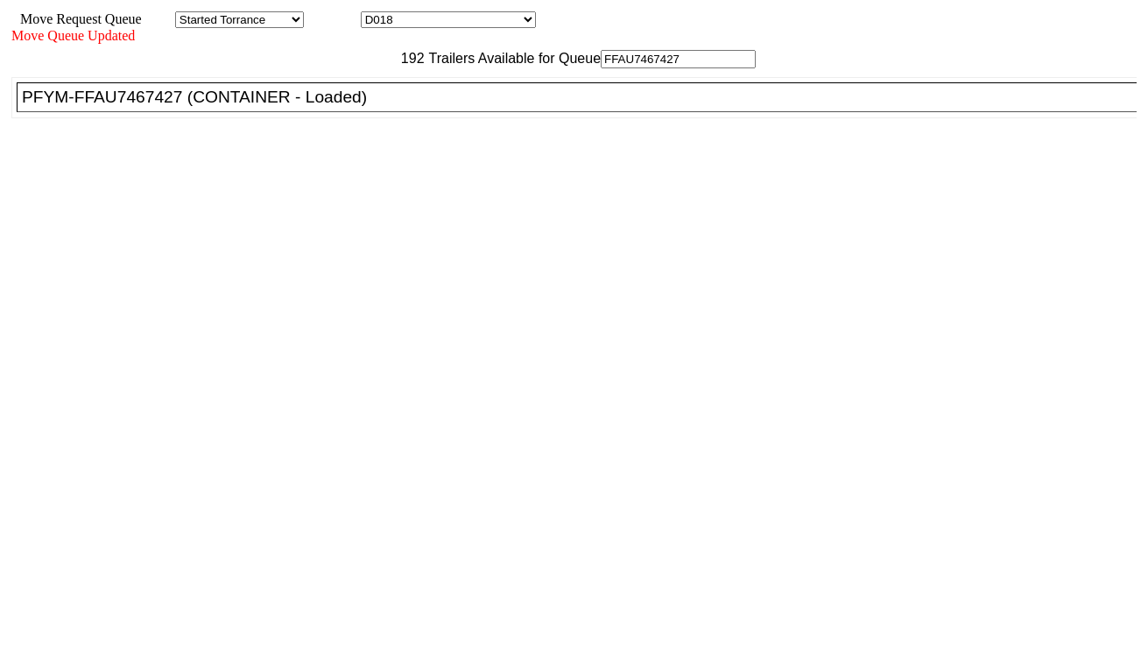
type input "FFAU7467427"
click at [371, 107] on div "PFYM-FFAU7467427 (CONTAINER - Loaded)" at bounding box center [585, 97] width 1126 height 19
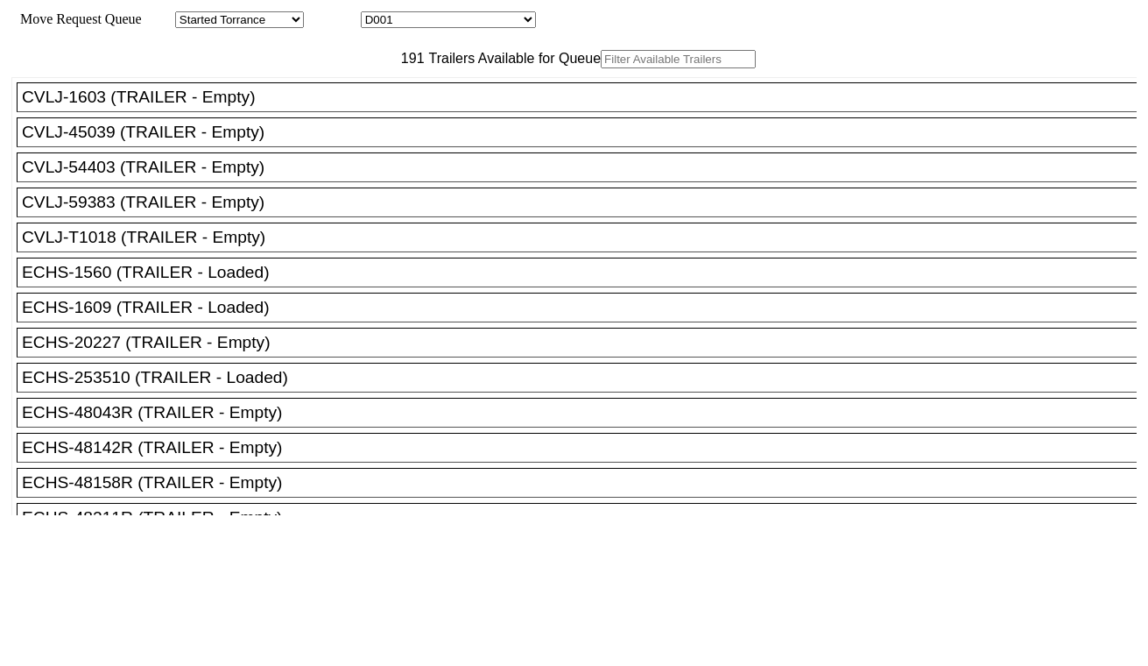
click at [464, 16] on select "D001 D002 D003 D004 D005 D006 D007 D008 D009 D010 D011 D012 D013 D014 D015 D016…" at bounding box center [448, 19] width 175 height 17
select select "3265"
click at [377, 14] on select "D001 D002 D003 D004 D005 D006 D007 D008 D009 D010 D011 D012 D013 D014 D015 D016…" at bounding box center [448, 19] width 175 height 17
click at [601, 68] on input "text" at bounding box center [678, 59] width 155 height 18
paste input "CAAU9913247"
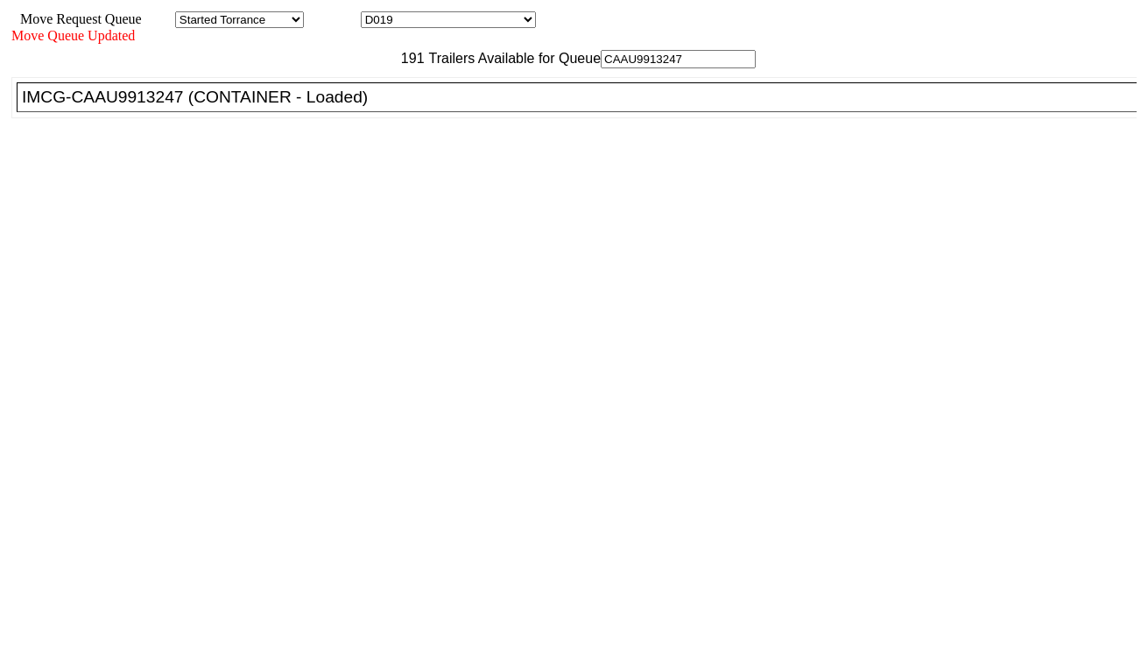
type input "CAAU9913247"
click at [354, 107] on div "IMCG-CAAU9913247 (CONTAINER - Loaded)" at bounding box center [585, 97] width 1126 height 19
